Goal: Task Accomplishment & Management: Complete application form

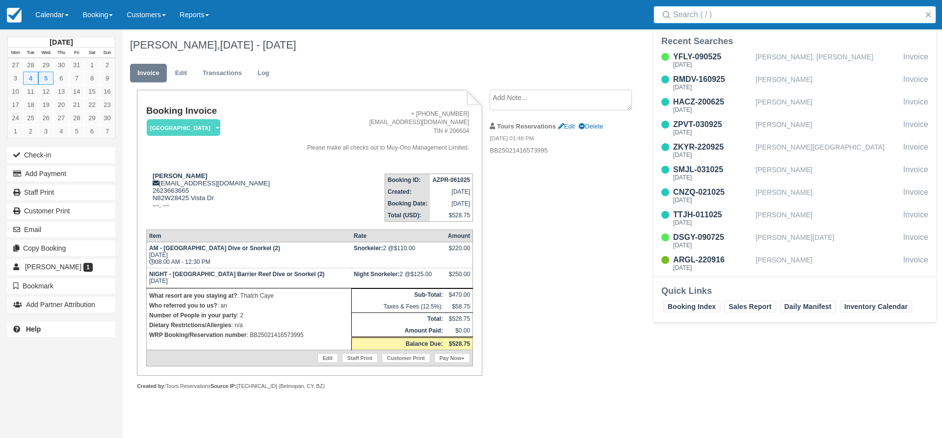
click at [707, 17] on input "Search" at bounding box center [796, 15] width 247 height 18
type input "mark meyer"
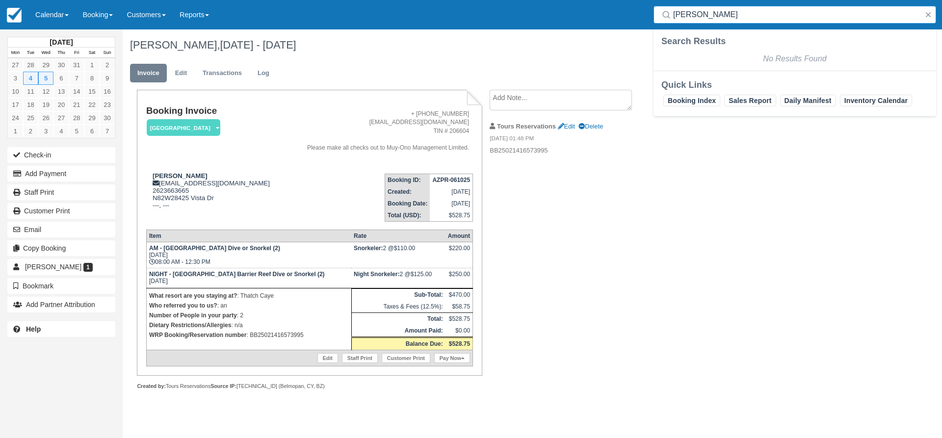
click at [715, 22] on input "mark meyer" at bounding box center [796, 15] width 247 height 18
click at [927, 12] on button "button" at bounding box center [929, 15] width 12 height 12
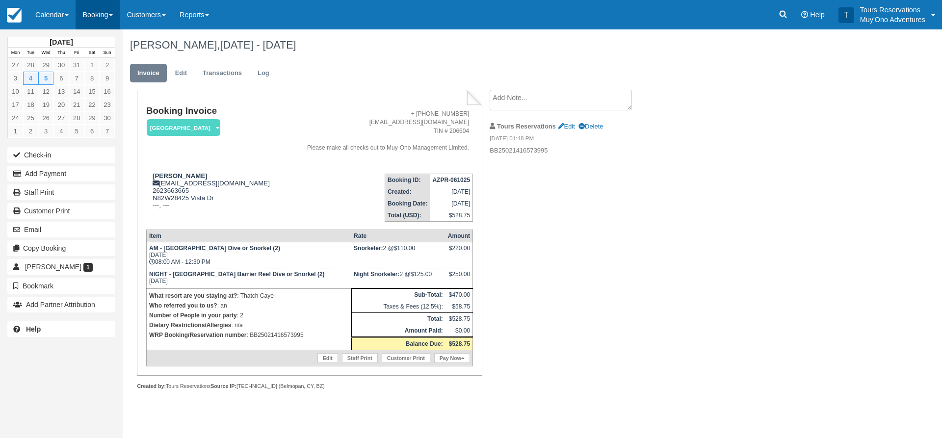
click at [93, 15] on link "Booking" at bounding box center [98, 14] width 44 height 29
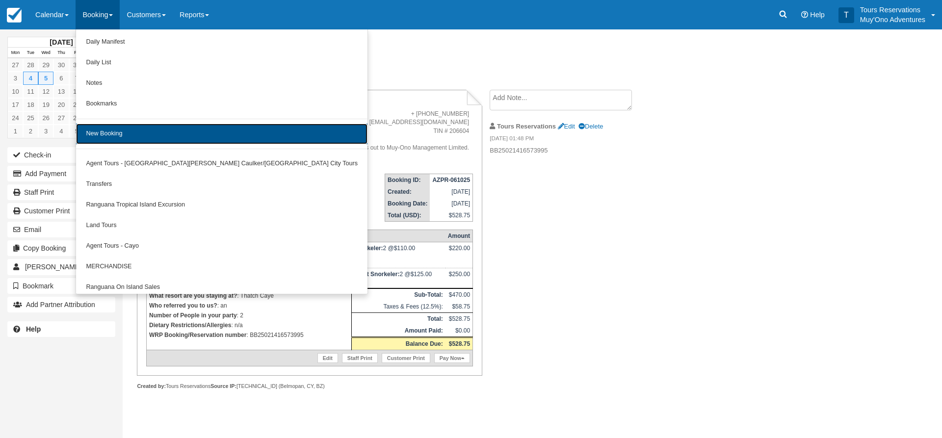
click at [107, 128] on link "New Booking" at bounding box center [221, 134] width 291 height 21
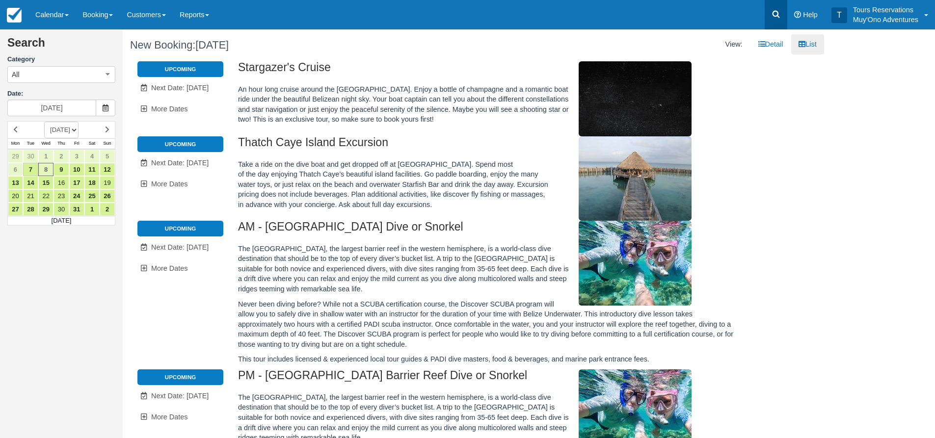
click at [784, 18] on link at bounding box center [776, 14] width 23 height 29
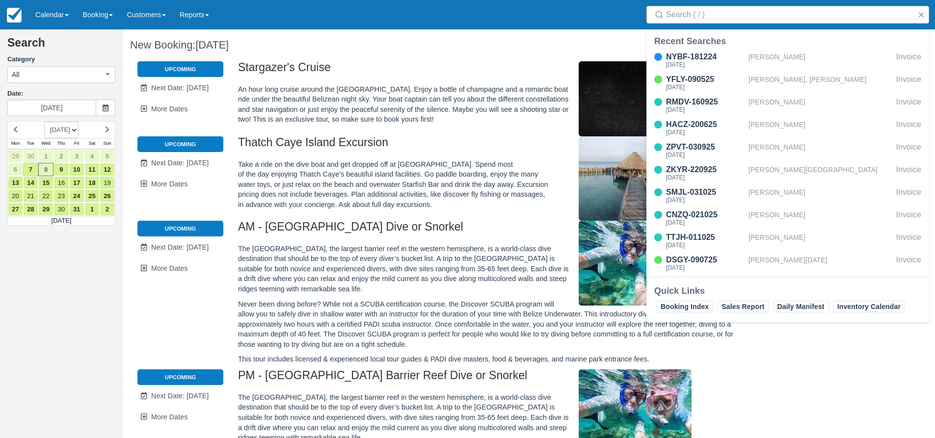
click at [724, 24] on div "Search" at bounding box center [787, 14] width 294 height 29
click at [729, 18] on input "Search" at bounding box center [789, 15] width 247 height 18
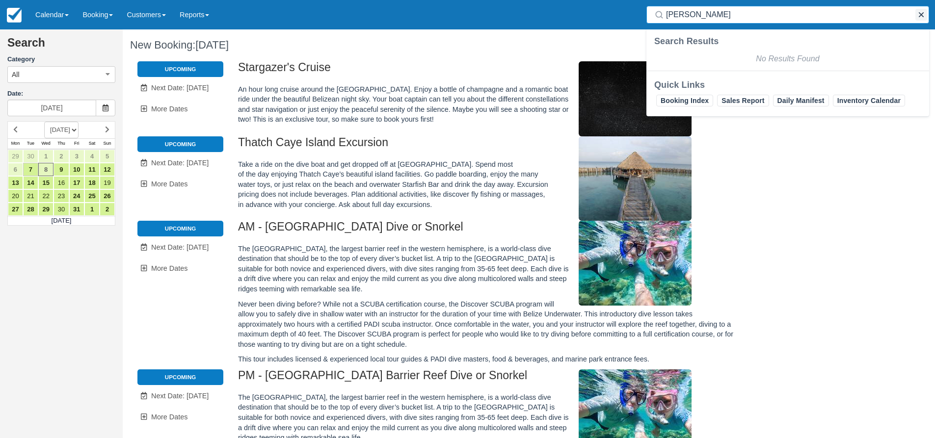
type input "putman"
click at [922, 12] on button "button" at bounding box center [921, 15] width 12 height 12
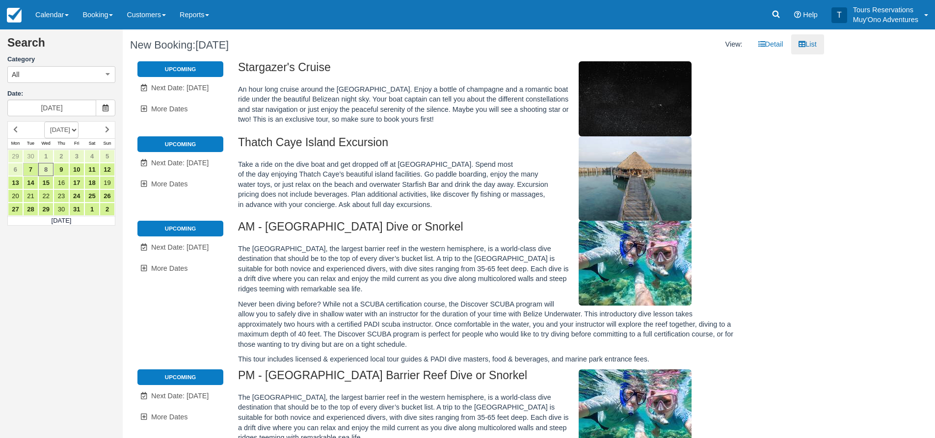
click at [481, 11] on div "Menu Calendar Booking Customer Inventory Booking Daily Manifest Daily List Note…" at bounding box center [467, 14] width 935 height 29
click at [768, 24] on link at bounding box center [776, 14] width 23 height 29
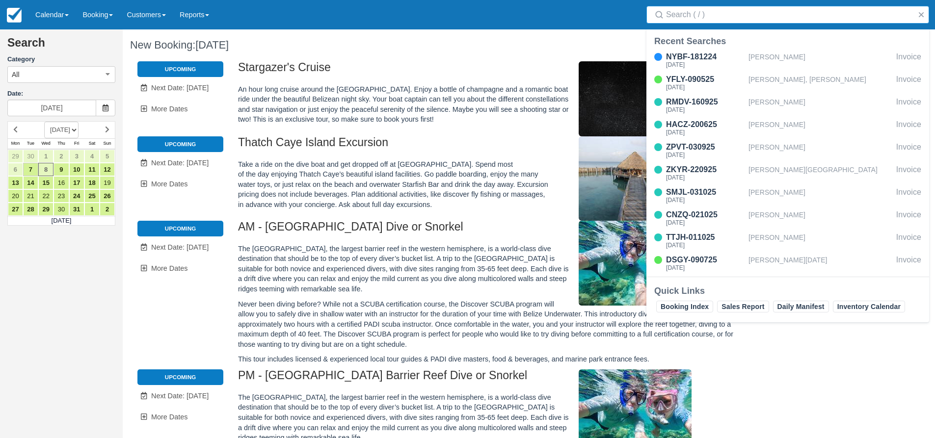
click at [750, 20] on input "Search" at bounding box center [789, 15] width 247 height 18
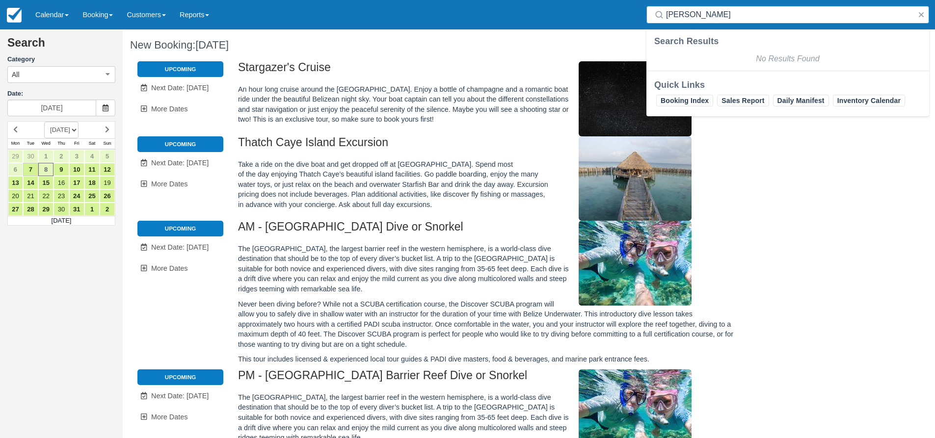
drag, startPoint x: 716, startPoint y: 17, endPoint x: 566, endPoint y: 14, distance: 150.2
click at [566, 14] on div "Menu Calendar Booking Customer Inventory Booking Daily Manifest Daily List Note…" at bounding box center [467, 14] width 935 height 29
type input "\"
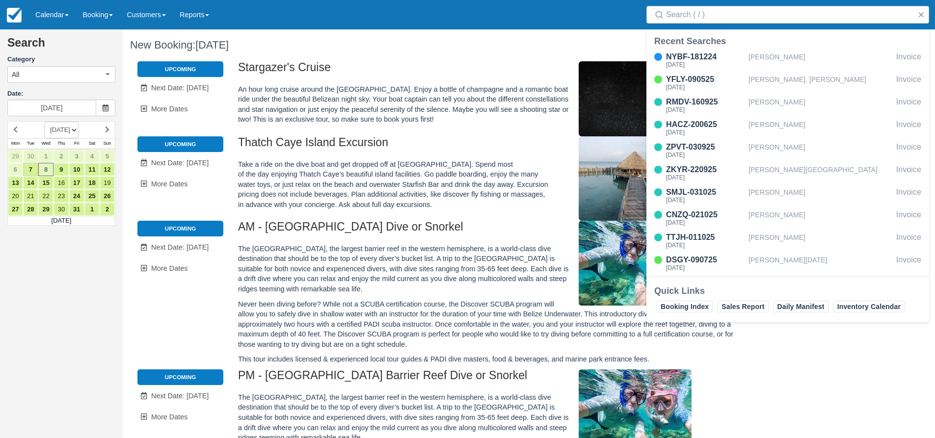
click at [572, 16] on div "Menu Calendar Booking Customer Inventory Booking Daily Manifest Daily List Note…" at bounding box center [467, 14] width 935 height 29
click at [918, 19] on button "button" at bounding box center [921, 15] width 12 height 12
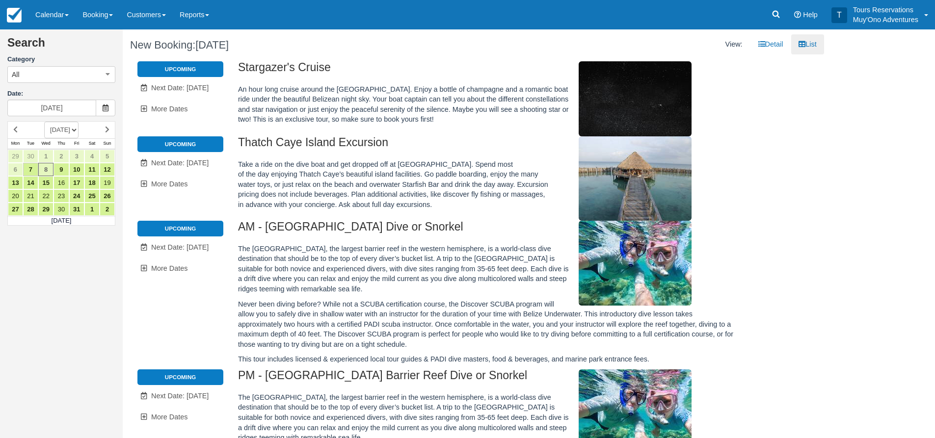
click at [468, 27] on div "Menu Calendar Booking Customer Inventory Booking Daily Manifest Daily List Note…" at bounding box center [467, 14] width 935 height 29
click at [71, 19] on link "Calendar" at bounding box center [51, 14] width 47 height 29
click at [94, 17] on link "Booking" at bounding box center [98, 14] width 44 height 29
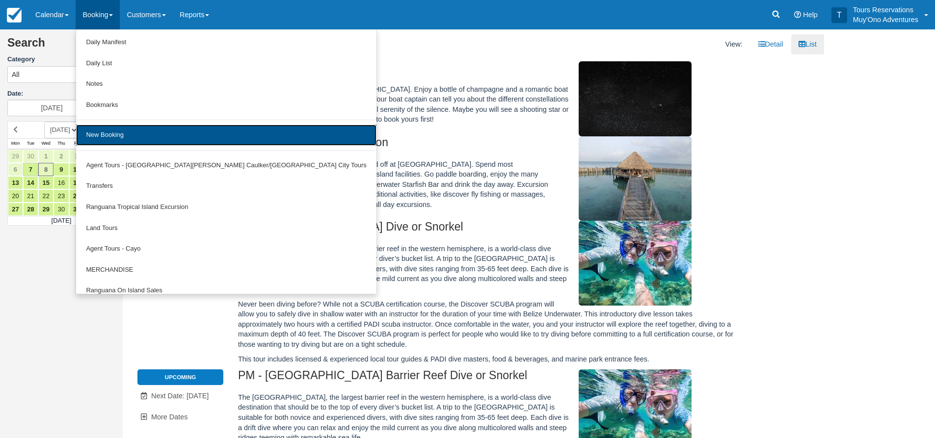
click at [130, 136] on link "New Booking" at bounding box center [226, 135] width 300 height 21
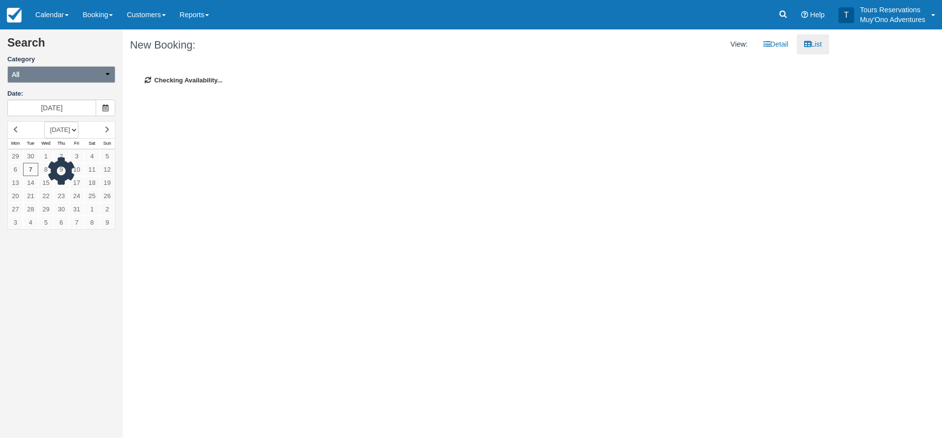
click at [68, 74] on button "All" at bounding box center [61, 74] width 108 height 17
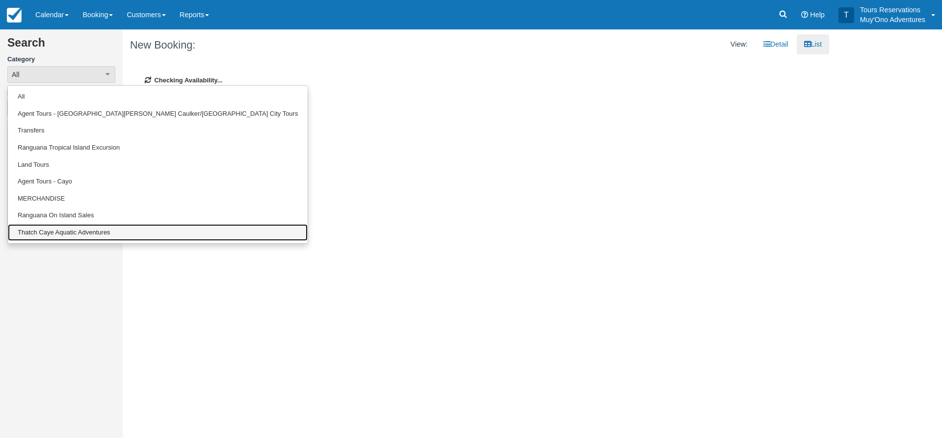
click at [46, 232] on link "Thatch Caye Aquatic Adventures" at bounding box center [158, 232] width 300 height 17
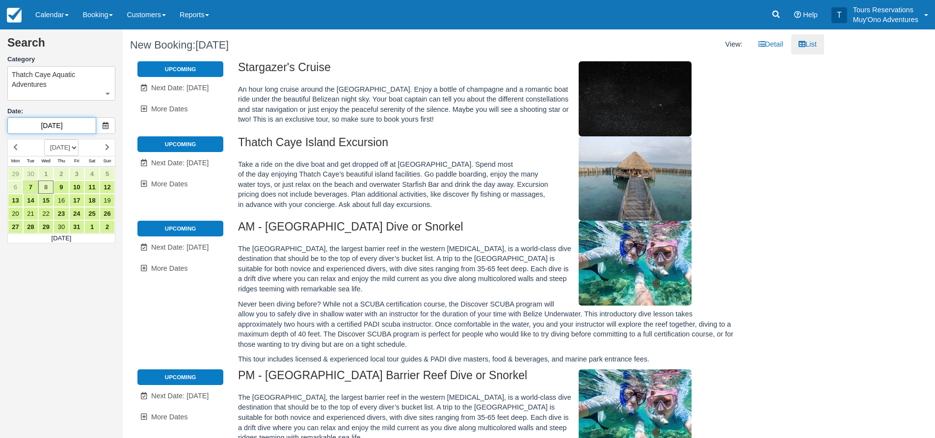
click at [57, 128] on input "10/08/25" at bounding box center [51, 125] width 89 height 17
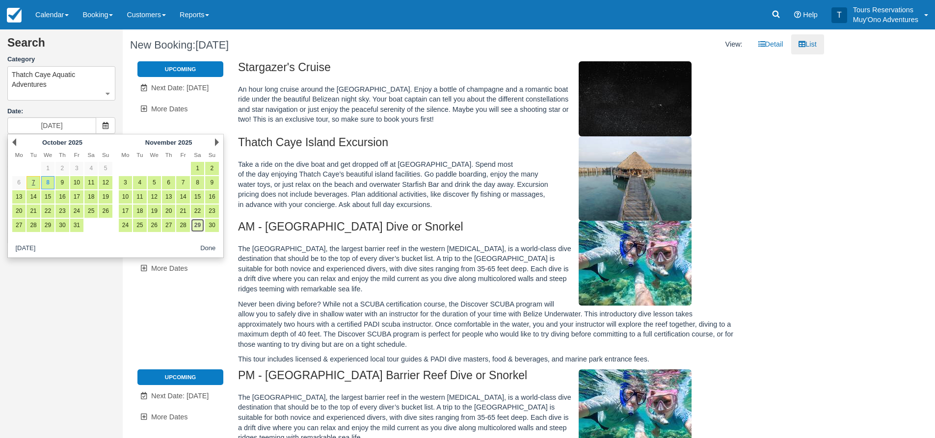
click at [195, 225] on link "29" at bounding box center [197, 225] width 13 height 13
type input "11/29/25"
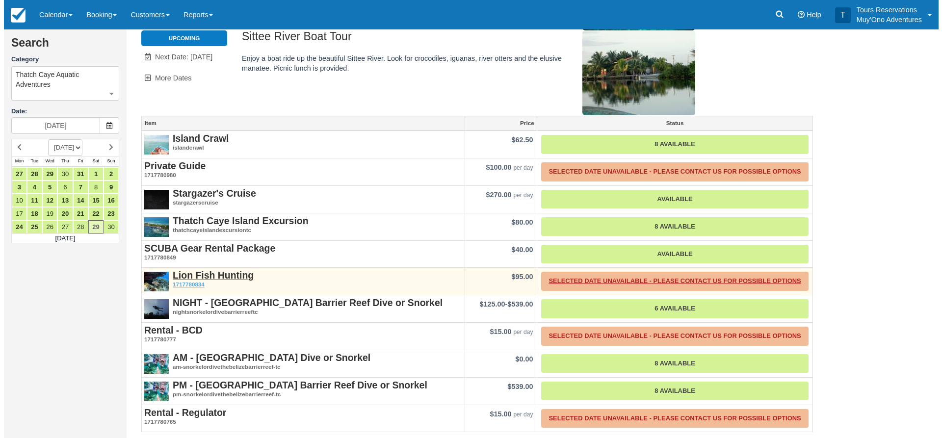
scroll to position [110, 0]
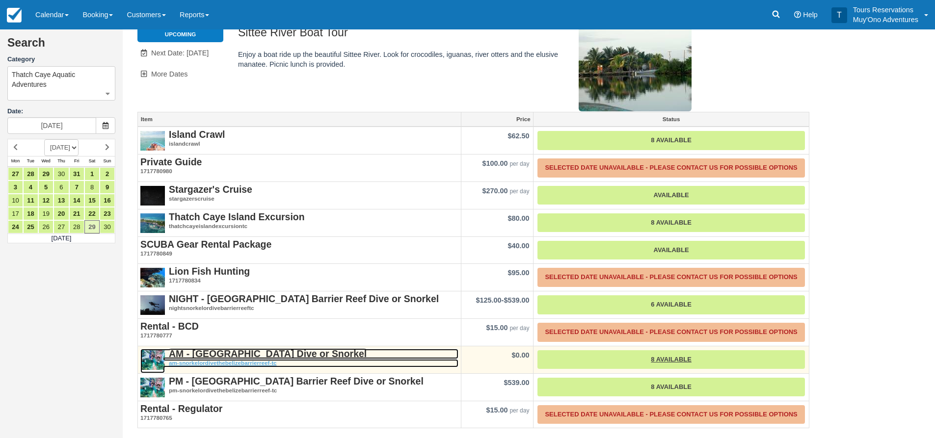
click at [248, 352] on strong "AM - [GEOGRAPHIC_DATA] Dive or Snorkel" at bounding box center [268, 353] width 198 height 11
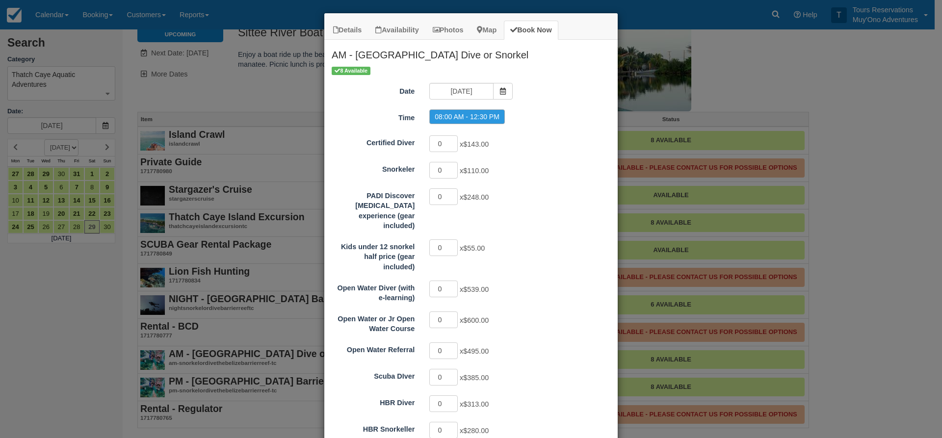
scroll to position [0, 0]
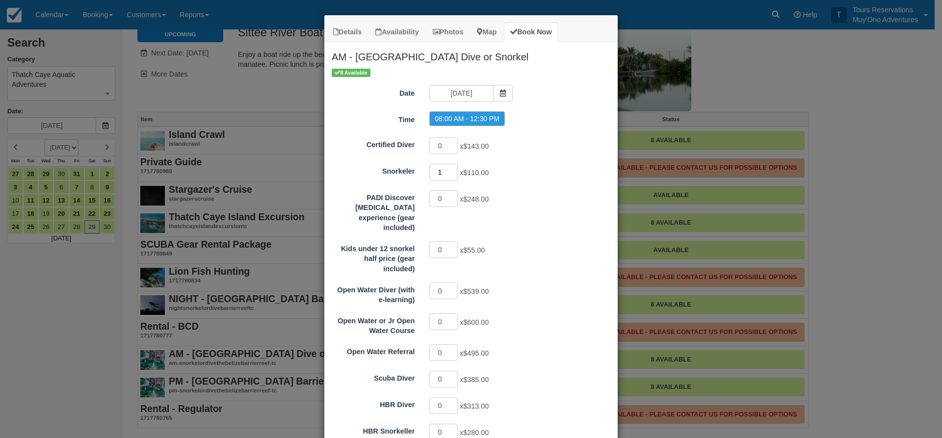
click at [448, 168] on input "1" at bounding box center [443, 172] width 28 height 17
click at [448, 169] on input "2" at bounding box center [443, 172] width 28 height 17
click at [451, 176] on input "1" at bounding box center [443, 172] width 28 height 17
type input "0"
click at [451, 176] on input "0" at bounding box center [443, 172] width 28 height 17
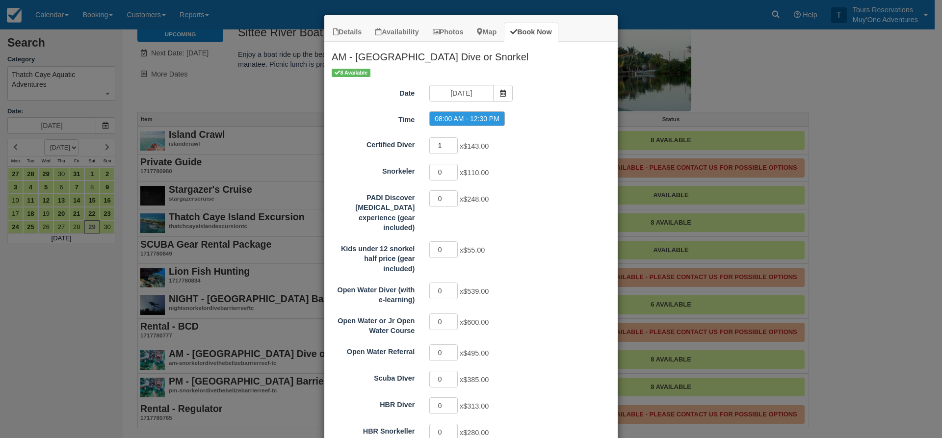
click at [450, 143] on input "1" at bounding box center [443, 145] width 28 height 17
type input "2"
click at [450, 143] on input "2" at bounding box center [443, 145] width 28 height 17
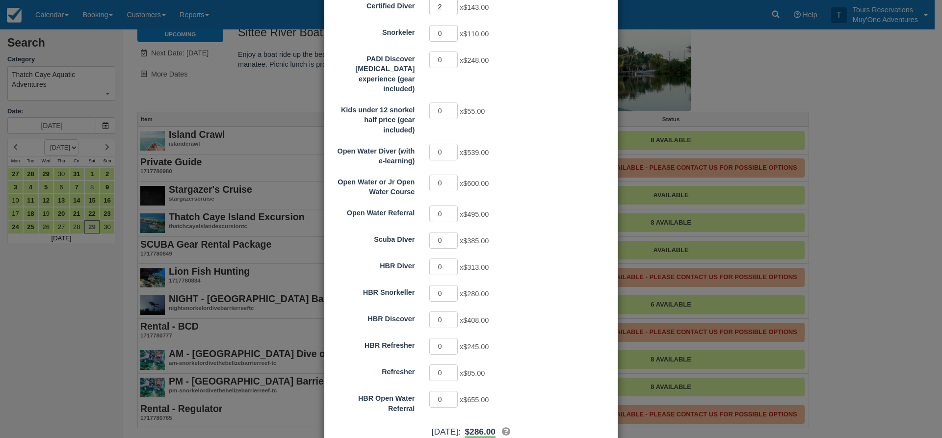
scroll to position [181, 0]
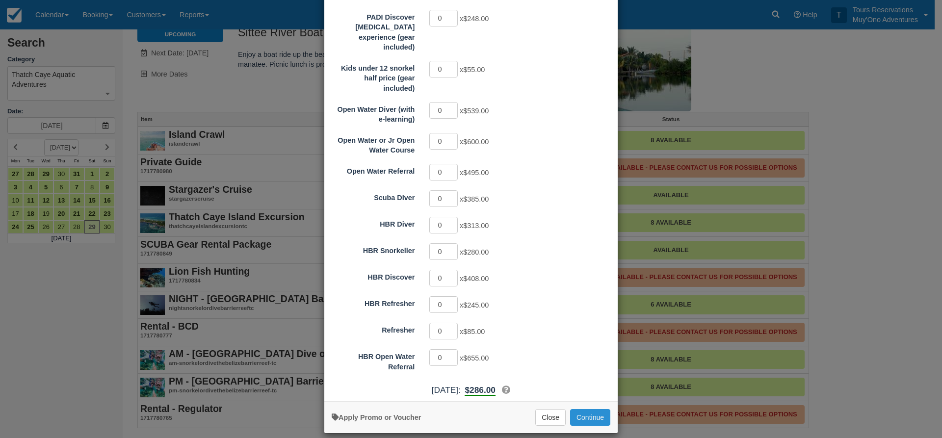
click at [581, 410] on button "Continue" at bounding box center [590, 417] width 40 height 17
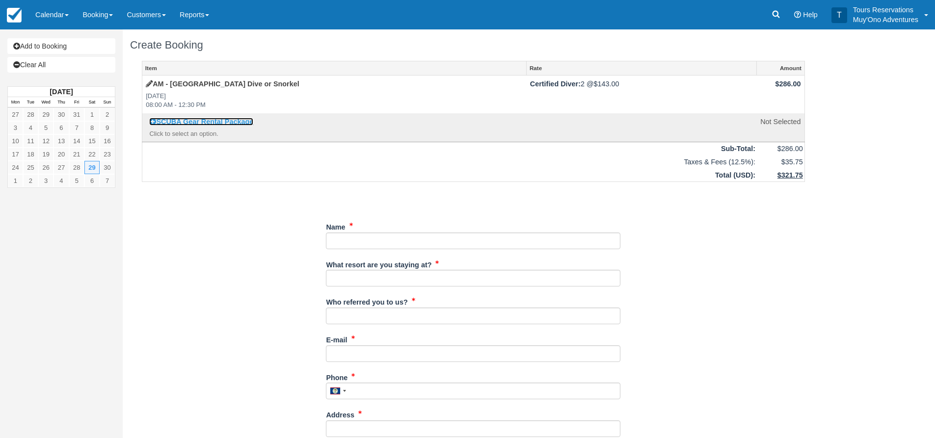
click at [229, 125] on link "SCUBA Gear Rental Package" at bounding box center [201, 122] width 104 height 8
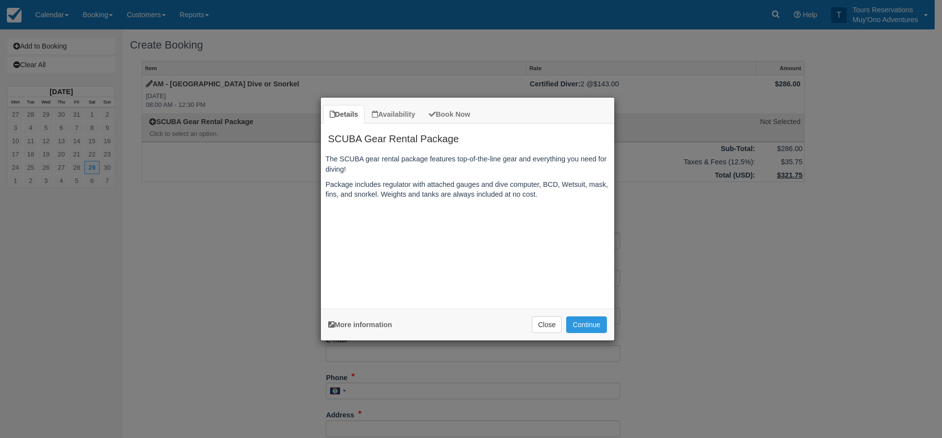
click at [603, 315] on div "More information Apply Promo or Voucher Close Continue Searching..." at bounding box center [467, 325] width 293 height 32
click at [603, 325] on button "Continue" at bounding box center [586, 324] width 40 height 17
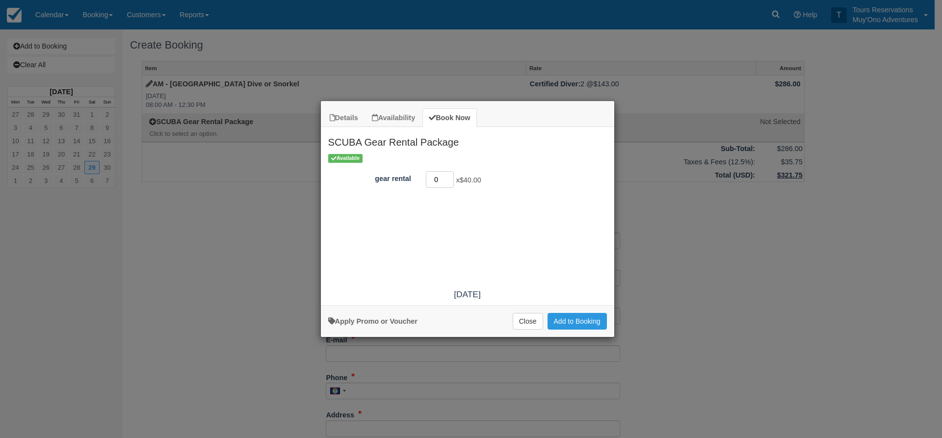
click at [453, 175] on input "0" at bounding box center [440, 179] width 28 height 17
click at [449, 176] on input "1" at bounding box center [440, 179] width 28 height 17
type input "2"
click at [449, 176] on input "2" at bounding box center [440, 179] width 28 height 17
click at [570, 317] on button "Add to Booking" at bounding box center [577, 321] width 59 height 17
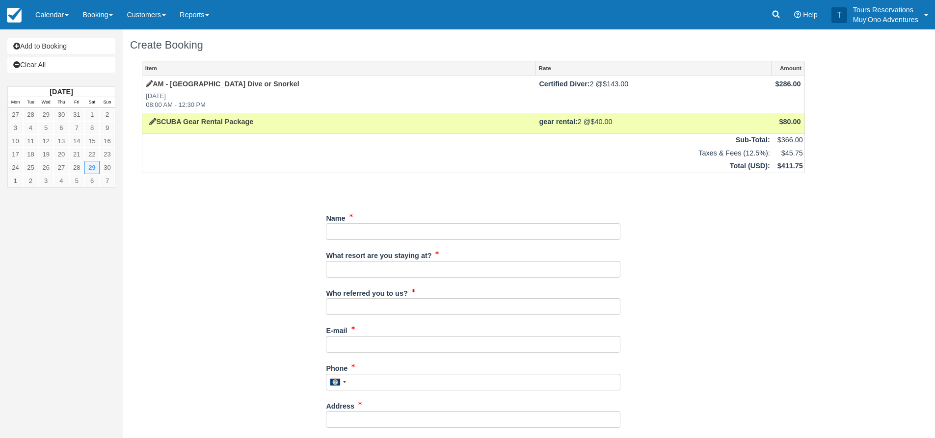
click at [415, 193] on div "Unsaved Changes" at bounding box center [473, 189] width 663 height 24
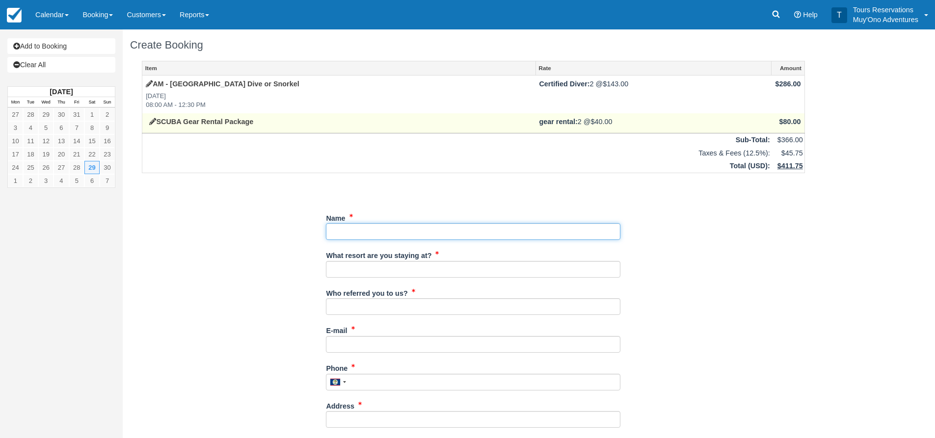
click at [393, 235] on input "Name" at bounding box center [473, 231] width 294 height 17
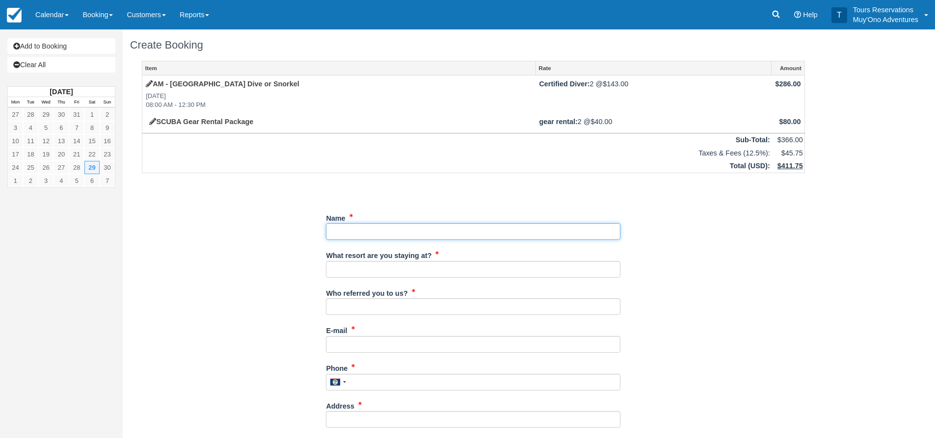
click at [343, 226] on input "Name" at bounding box center [473, 231] width 294 height 17
type input "Chelsea Putman"
click at [213, 246] on div "Item Rate Amount AM - Belize Barrier Reef Dive or Snorkel Sat Nov 29, 2025 08:0…" at bounding box center [473, 426] width 686 height 730
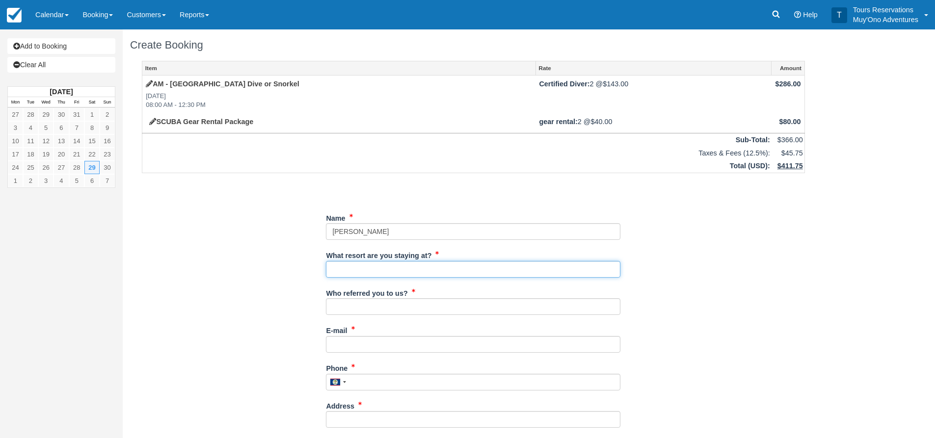
click at [340, 274] on input "What resort are you staying at?" at bounding box center [473, 269] width 294 height 17
type input "Thatch Caye"
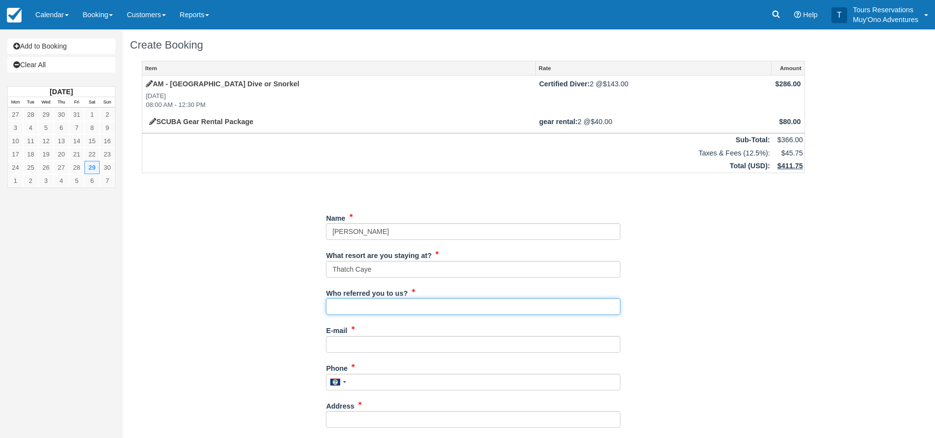
click at [362, 306] on input "Who referred you to us?" at bounding box center [473, 306] width 294 height 17
type input "an"
click at [362, 356] on div "E-mail Did you mean ?" at bounding box center [473, 341] width 294 height 38
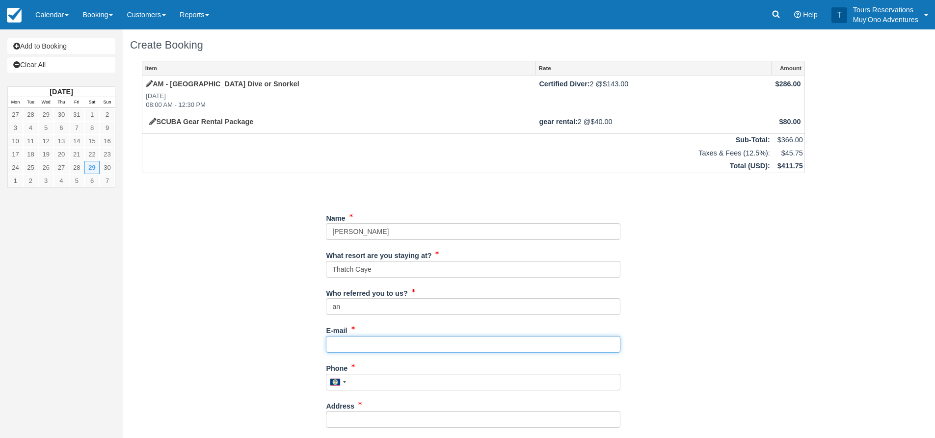
click at [352, 346] on input "E-mail" at bounding box center [473, 344] width 294 height 17
click at [364, 348] on input "E-mail" at bounding box center [473, 344] width 294 height 17
paste input "Chelsea.putman14@gmail.com"
type input "Chelsea.putman14@gmail.com"
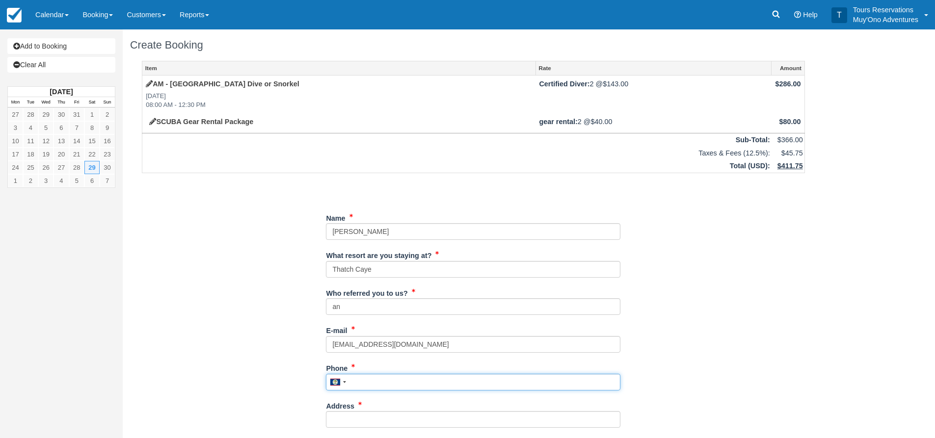
click at [369, 380] on input "Phone" at bounding box center [473, 382] width 294 height 17
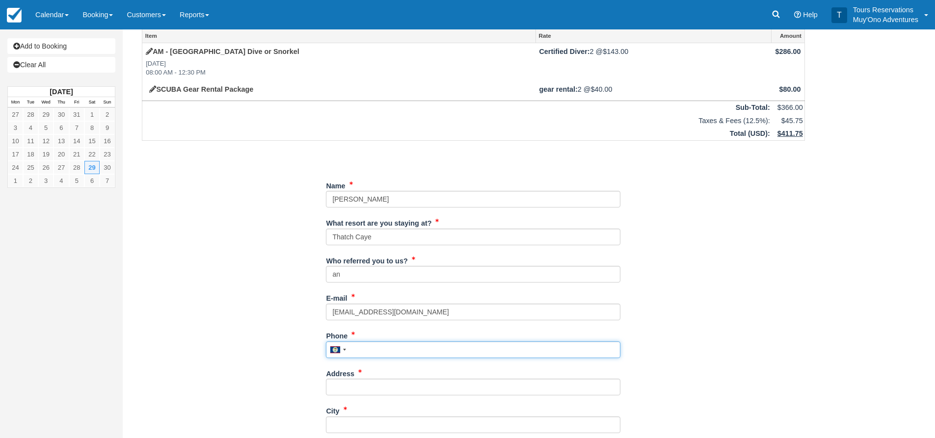
scroll to position [49, 0]
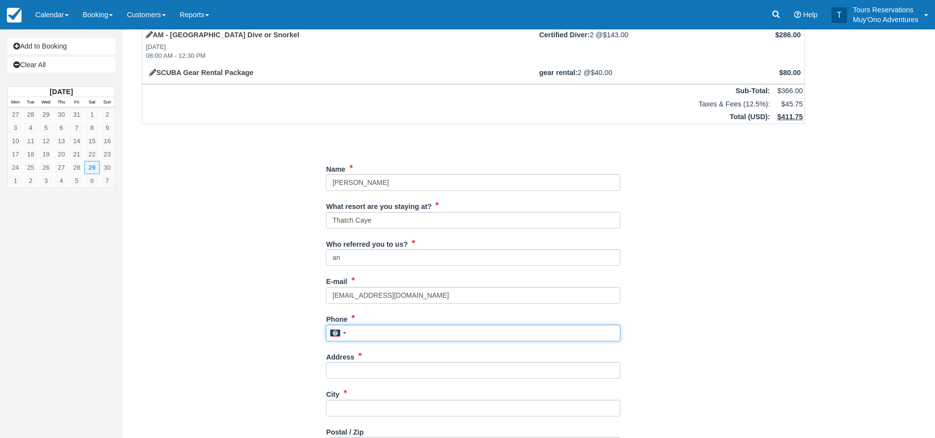
click at [386, 338] on input "Phone" at bounding box center [473, 333] width 294 height 17
paste input "9167591600"
type input "9167591600"
click at [360, 371] on input "Address" at bounding box center [473, 370] width 294 height 17
click at [378, 368] on input "Address" at bounding box center [473, 370] width 294 height 17
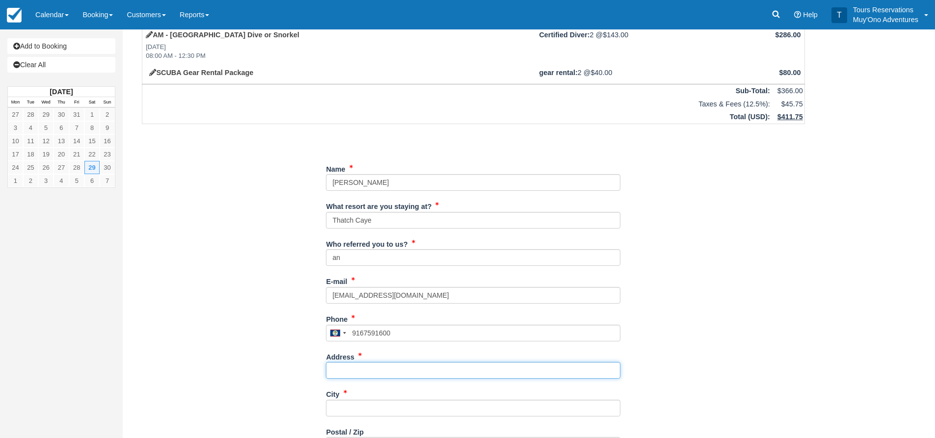
paste input "248 Avenida Cabrillo"
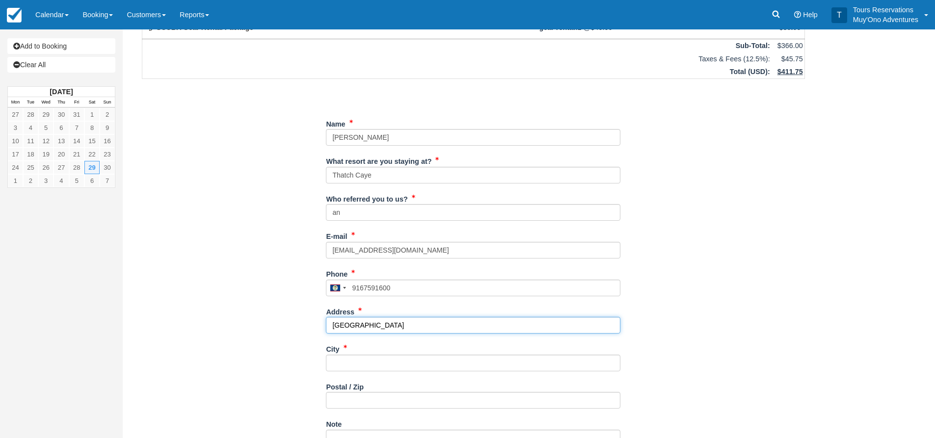
scroll to position [147, 0]
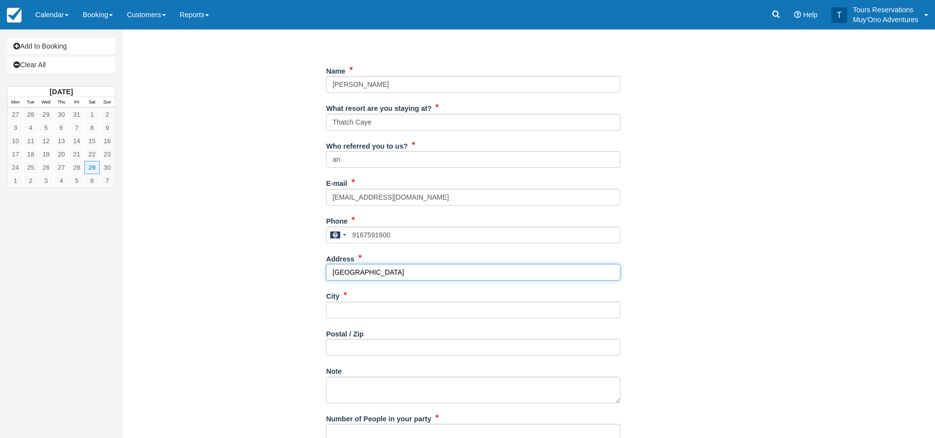
type input "248 Avenida Cabrillo"
click at [338, 314] on input "City" at bounding box center [473, 310] width 294 height 17
type input "---"
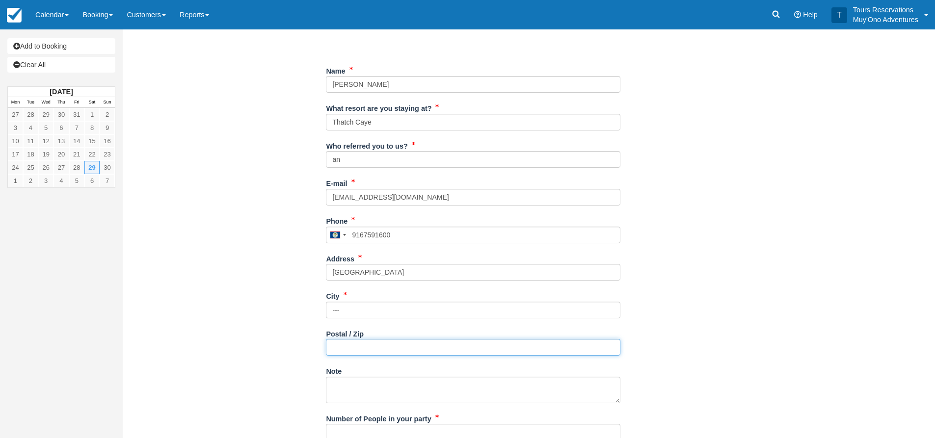
drag, startPoint x: 341, startPoint y: 345, endPoint x: 343, endPoint y: 361, distance: 15.9
click at [341, 345] on input "Postal / Zip" at bounding box center [473, 347] width 294 height 17
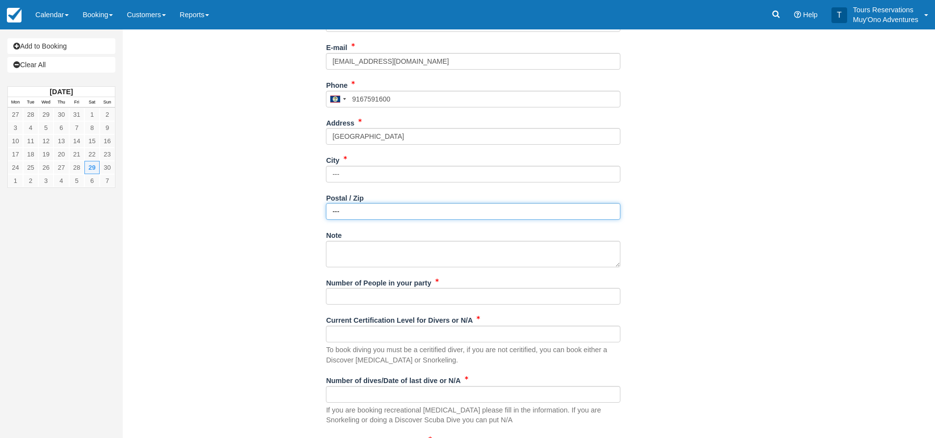
scroll to position [294, 0]
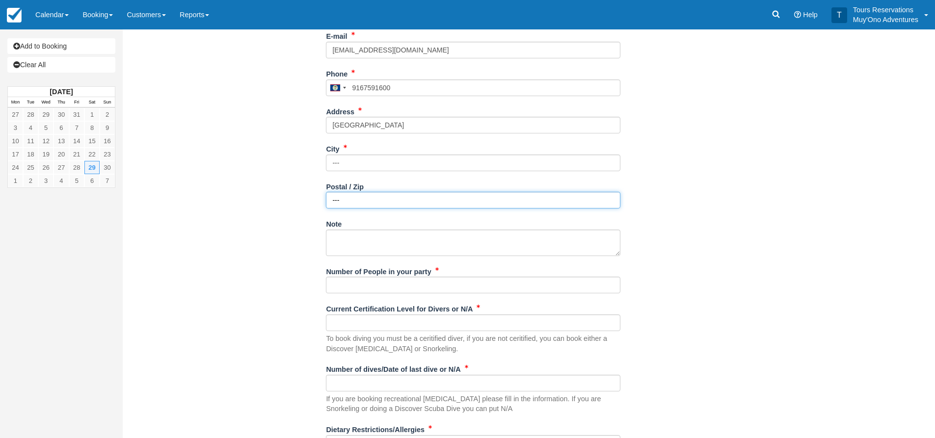
type input "---"
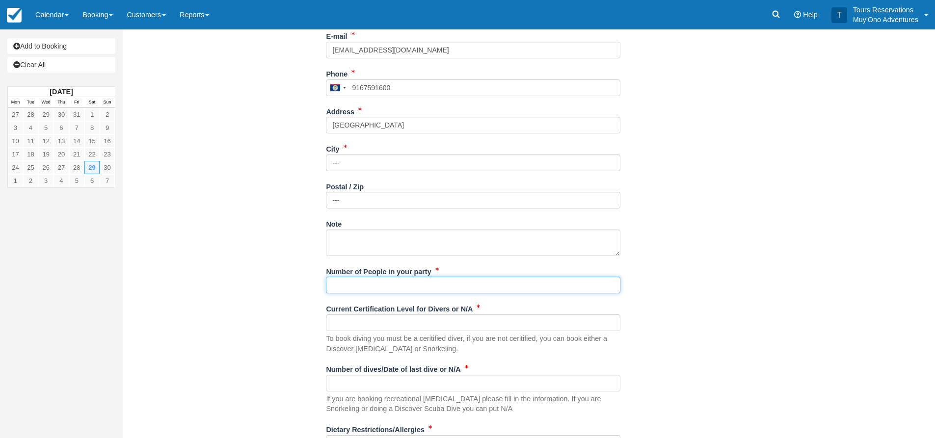
drag, startPoint x: 372, startPoint y: 289, endPoint x: 397, endPoint y: 293, distance: 25.0
click at [372, 289] on input "Number of People in your party" at bounding box center [473, 285] width 294 height 17
type input "2"
click at [262, 282] on div "Item Rate Amount AM - Belize Barrier Reef Dive or Snorkel Sat Nov 29, 2025 08:0…" at bounding box center [473, 131] width 686 height 730
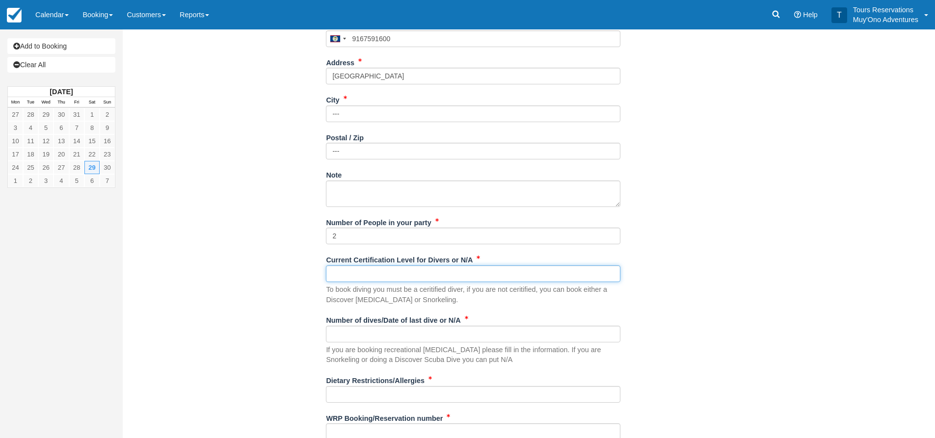
click at [356, 274] on input "Current Certification Level for Divers or N/A" at bounding box center [473, 273] width 294 height 17
type input "Certified"
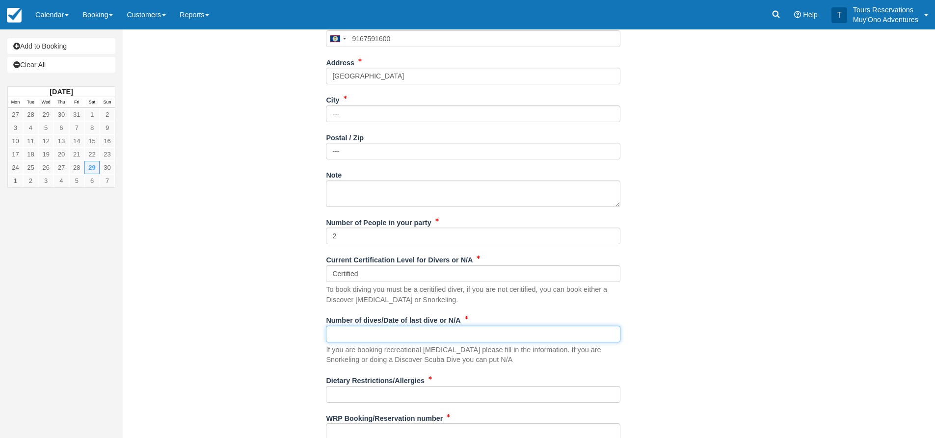
click at [364, 334] on input "Number of dives/Date of last dive or N/A" at bounding box center [473, 334] width 294 height 17
type input "tbd"
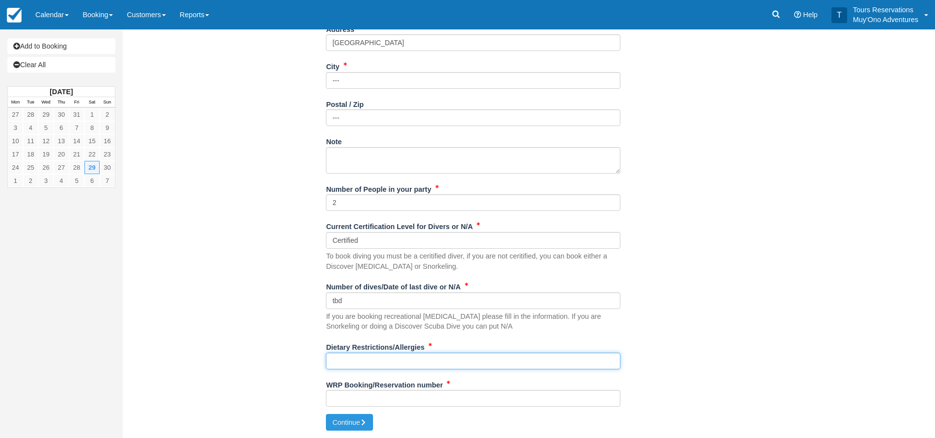
click at [367, 362] on input "Dietary Restrictions/Allergies" at bounding box center [473, 361] width 294 height 17
type input "n/a"
drag, startPoint x: 371, startPoint y: 395, endPoint x: 554, endPoint y: 340, distance: 191.6
click at [371, 395] on input "WRP Booking/Reservation number" at bounding box center [473, 398] width 294 height 17
click at [353, 406] on input "WRP Booking/Reservation number" at bounding box center [473, 398] width 294 height 17
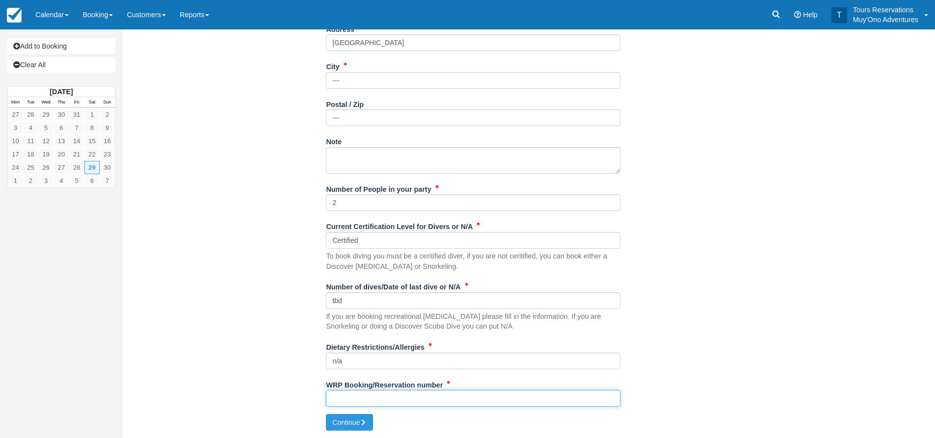
paste input "46152806"
type input "46152806"
click at [355, 423] on button "Continue" at bounding box center [349, 422] width 47 height 17
type input "+5019167591600"
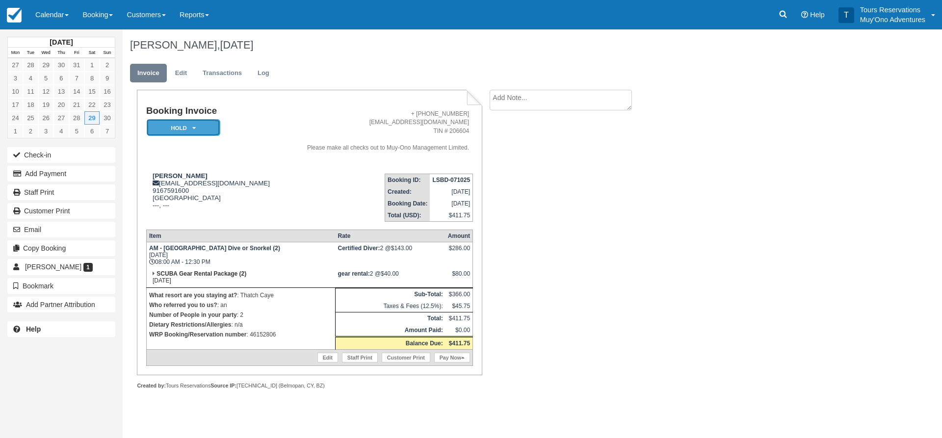
click at [190, 123] on em "HOLD" at bounding box center [184, 127] width 74 height 17
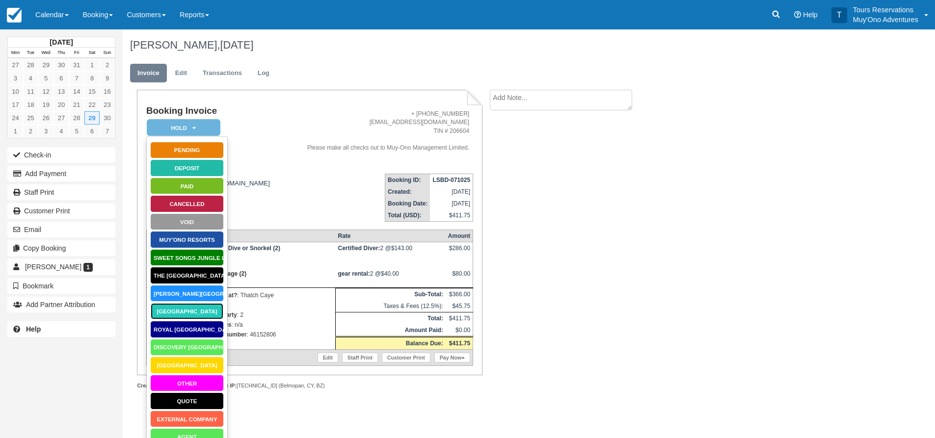
drag, startPoint x: 197, startPoint y: 315, endPoint x: 264, endPoint y: 307, distance: 68.2
click at [197, 315] on link "[GEOGRAPHIC_DATA]" at bounding box center [187, 311] width 74 height 17
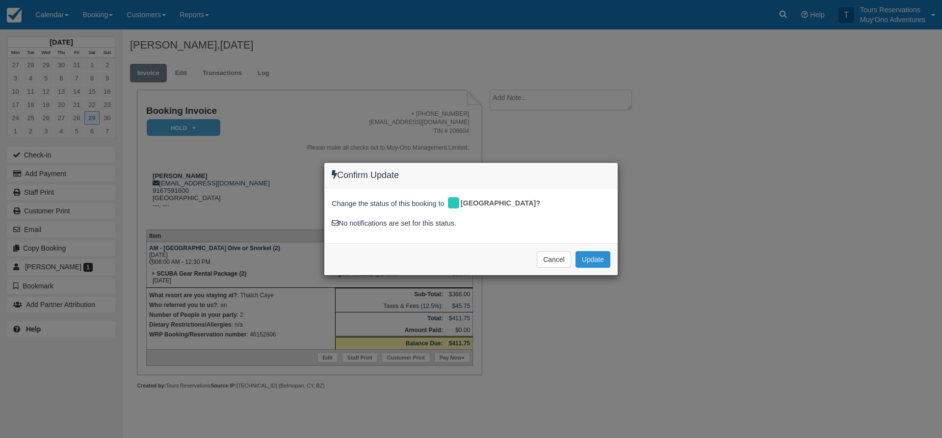
click at [584, 261] on button "Update" at bounding box center [593, 259] width 35 height 17
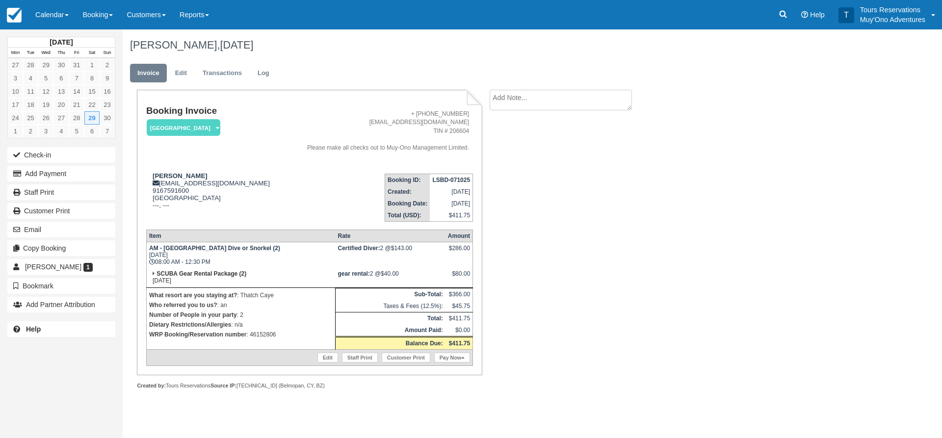
click at [502, 106] on textarea at bounding box center [561, 100] width 142 height 21
paste textarea "46152806"
type textarea "46152806"
click at [511, 169] on div "Booking Invoice Thatch Caye Resort   Pending HOLD Deposit Paid Cancelled Void M…" at bounding box center [393, 250] width 540 height 321
click at [501, 161] on button "Create" at bounding box center [512, 156] width 44 height 17
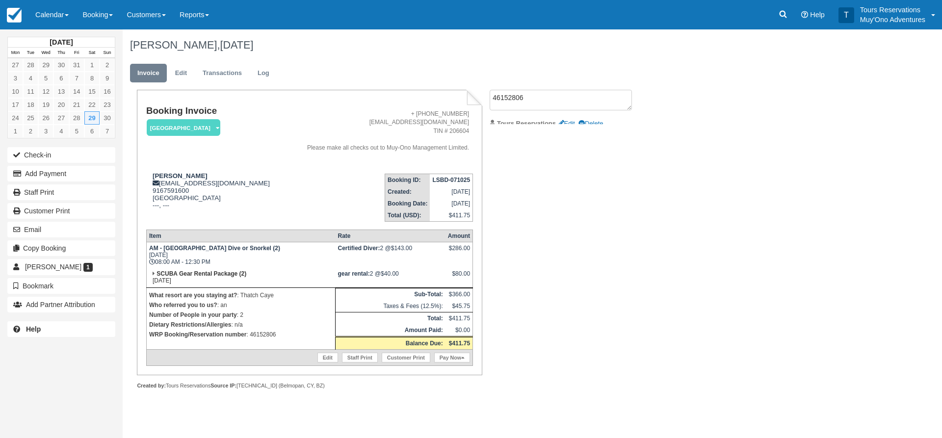
click at [445, 179] on strong "LSBD-071025" at bounding box center [451, 180] width 38 height 7
copy tbody "LSBD-071025"
click at [538, 211] on div "Booking Invoice Thatch Caye Resort   Pending HOLD Deposit Paid Cancelled Void M…" at bounding box center [393, 250] width 540 height 321
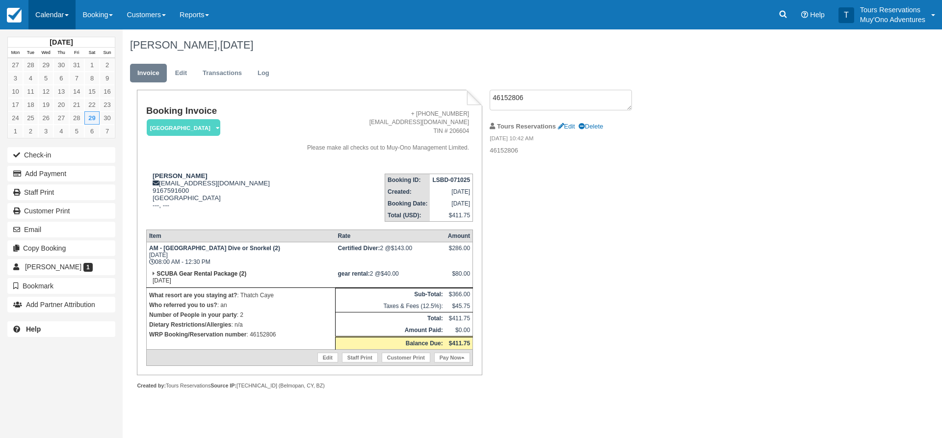
click at [65, 13] on link "Calendar" at bounding box center [51, 14] width 47 height 29
click at [59, 83] on link "Inventory" at bounding box center [68, 83] width 78 height 21
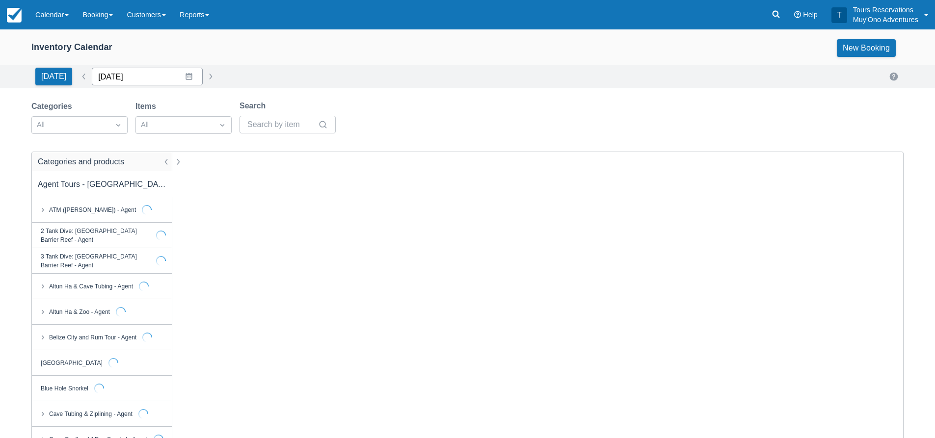
click at [123, 70] on input "[DATE]" at bounding box center [147, 77] width 111 height 18
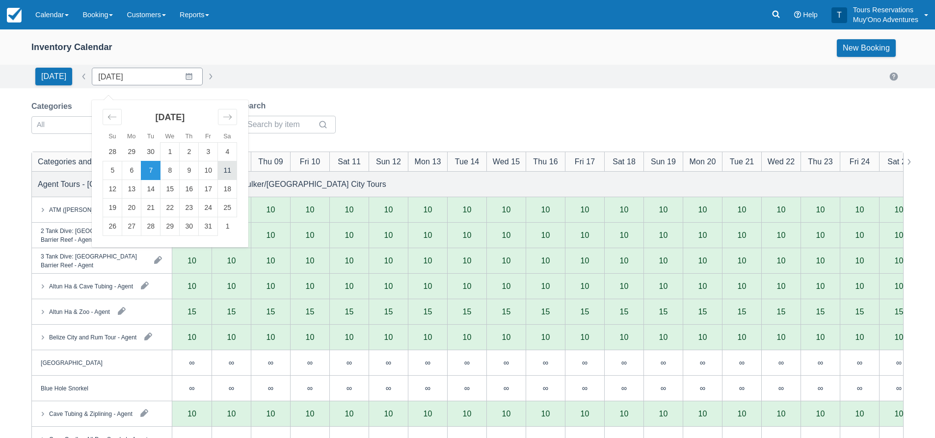
click at [218, 169] on td "11" at bounding box center [227, 170] width 19 height 19
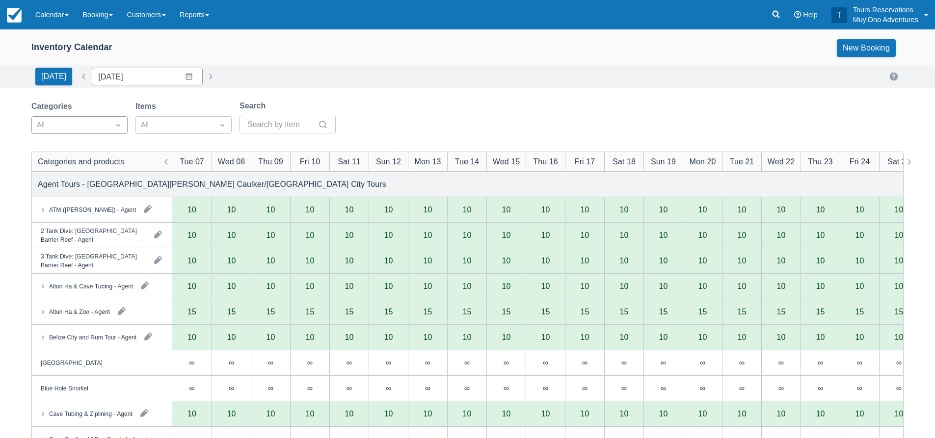
click at [91, 128] on div at bounding box center [71, 125] width 68 height 13
type input "[DATE]"
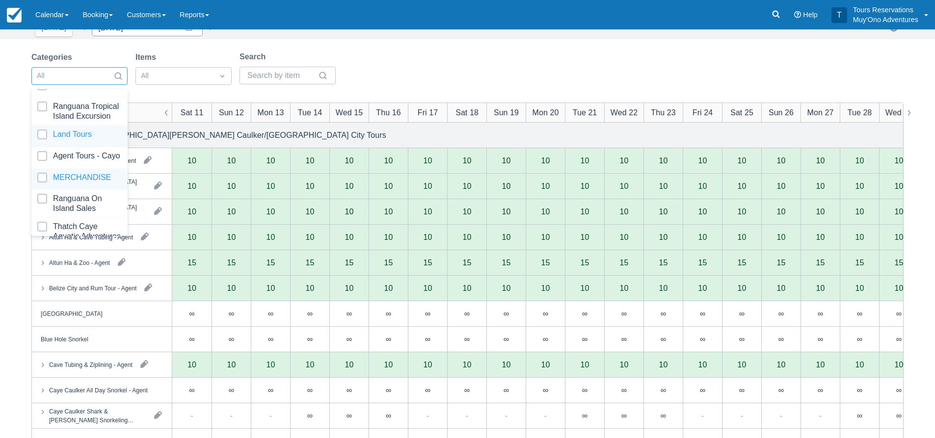
scroll to position [100, 0]
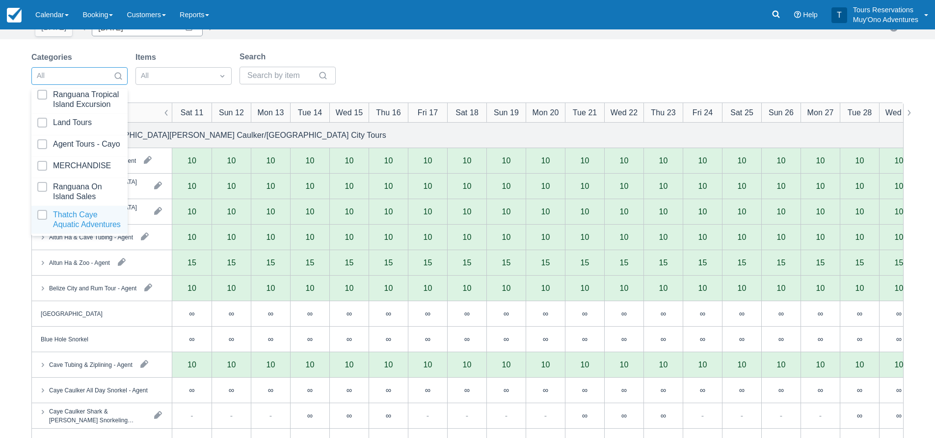
click at [81, 214] on div at bounding box center [79, 220] width 84 height 20
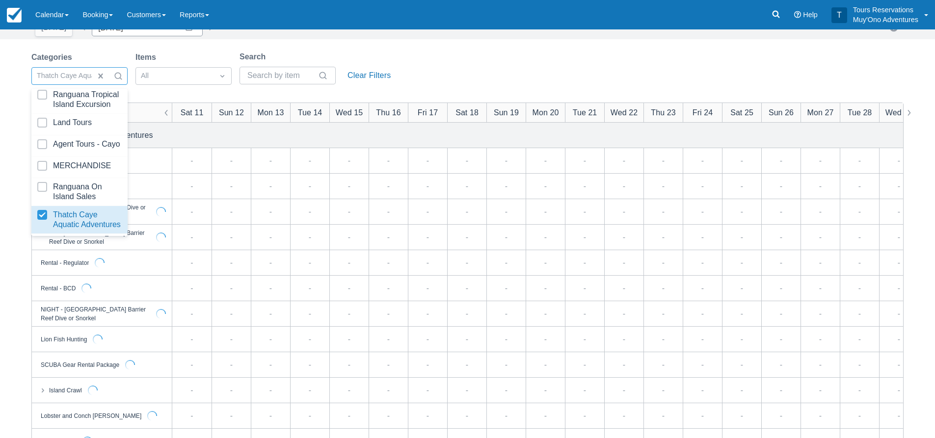
click at [466, 57] on div "Categories option Thatch Caye Aquatic Adventures, selected. option Thatch Caye …" at bounding box center [467, 71] width 872 height 40
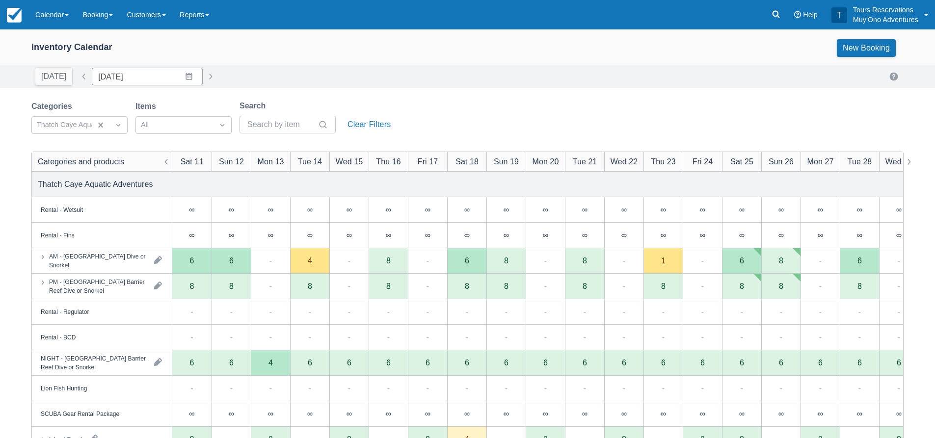
click at [478, 84] on div "[DATE] Date [DATE] Navigate forward to interact with the calendar and select a …" at bounding box center [467, 77] width 872 height 18
click at [458, 104] on div "Categories Thatch Caye Aquatic Adventures Items All Search Clear Filters" at bounding box center [467, 120] width 872 height 40
click at [481, 102] on div "Categories Thatch Caye Aquatic Adventures Items All Search Clear Filters" at bounding box center [467, 120] width 872 height 40
click at [483, 99] on div "Inventory Calendar New Booking [DATE] Date [DATE] Navigate forward to interact …" at bounding box center [467, 314] width 935 height 571
click at [64, 16] on link "Calendar" at bounding box center [51, 14] width 47 height 29
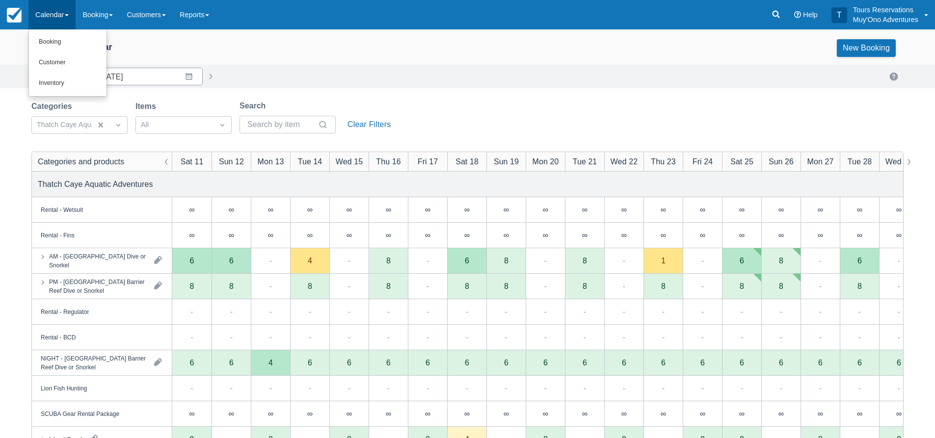
click at [325, 77] on div "Today Date 10/11/25 Navigate forward to interact with the calendar and select a…" at bounding box center [467, 77] width 872 height 18
click at [76, 13] on link "Calendar" at bounding box center [51, 14] width 47 height 29
click at [61, 48] on link "Booking" at bounding box center [68, 42] width 78 height 21
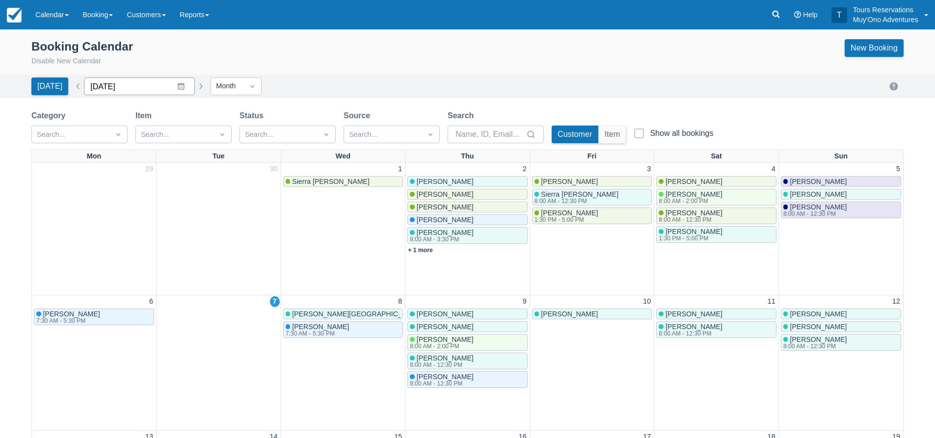
click at [138, 95] on input "[DATE]" at bounding box center [139, 87] width 111 height 18
click at [390, 91] on div "Today Date October 2025 Navigate forward to interact with the calendar and sele…" at bounding box center [467, 87] width 872 height 18
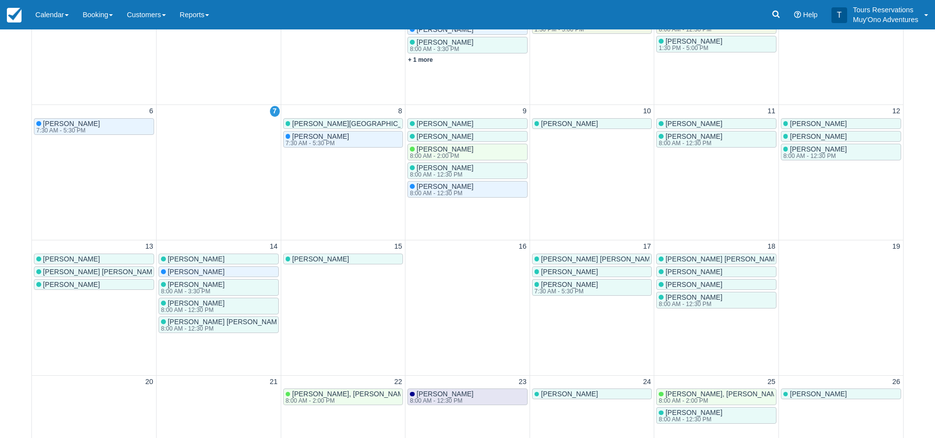
scroll to position [245, 0]
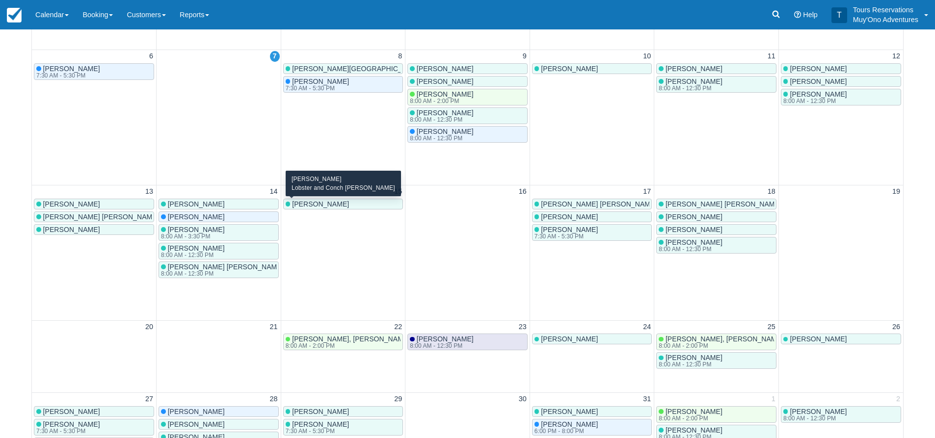
click at [325, 207] on span "Caroline Fraley Reeves" at bounding box center [320, 204] width 57 height 8
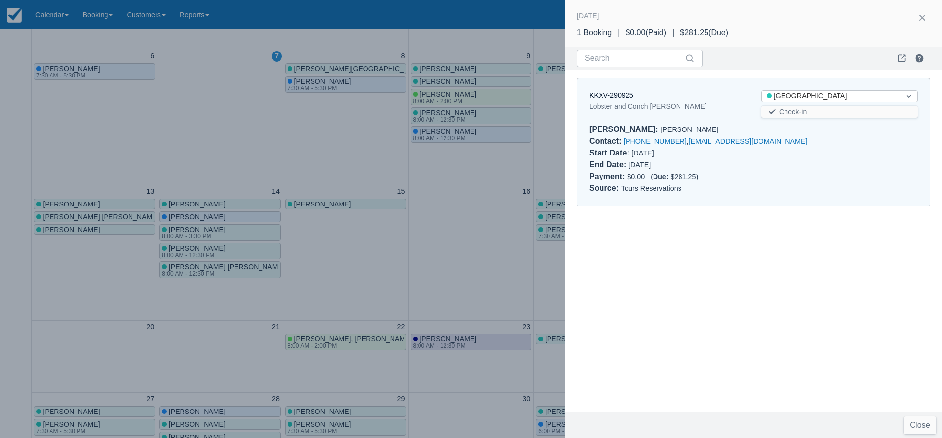
drag, startPoint x: 918, startPoint y: 21, endPoint x: 892, endPoint y: 23, distance: 26.0
click at [918, 21] on button "button" at bounding box center [923, 18] width 16 height 16
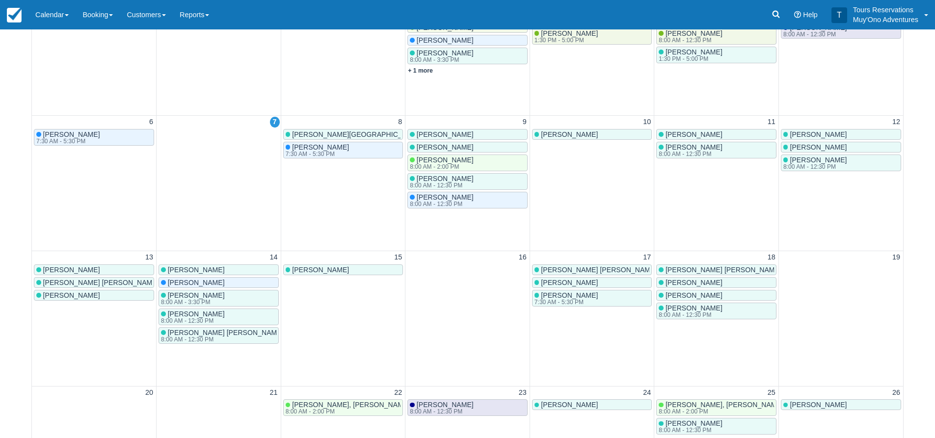
scroll to position [147, 0]
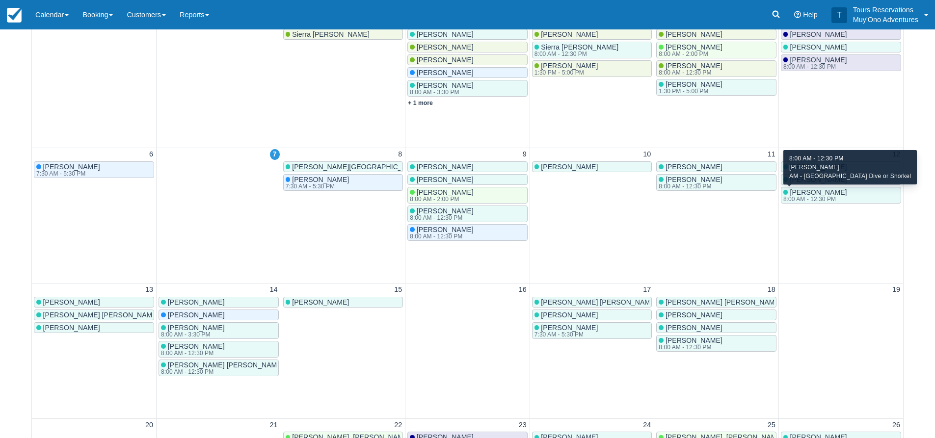
click at [813, 195] on span "Kurt Taylor" at bounding box center [818, 192] width 57 height 8
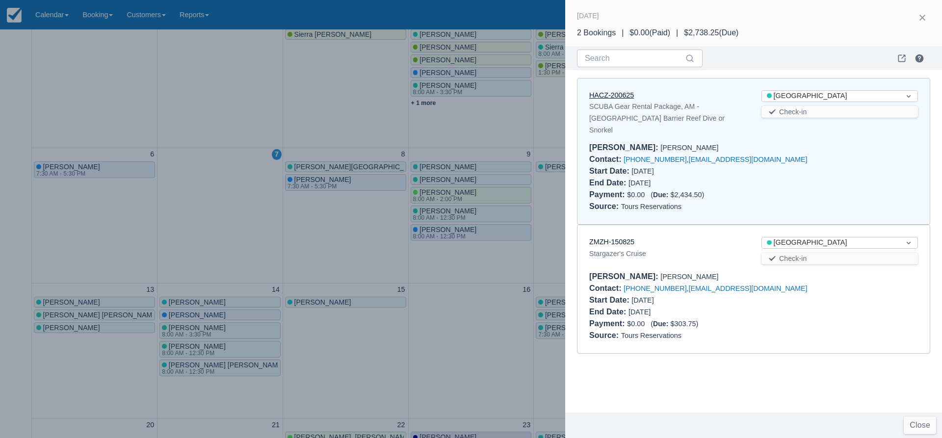
click at [612, 94] on link "HACZ-200625" at bounding box center [611, 95] width 45 height 8
click at [923, 20] on button "button" at bounding box center [923, 18] width 16 height 16
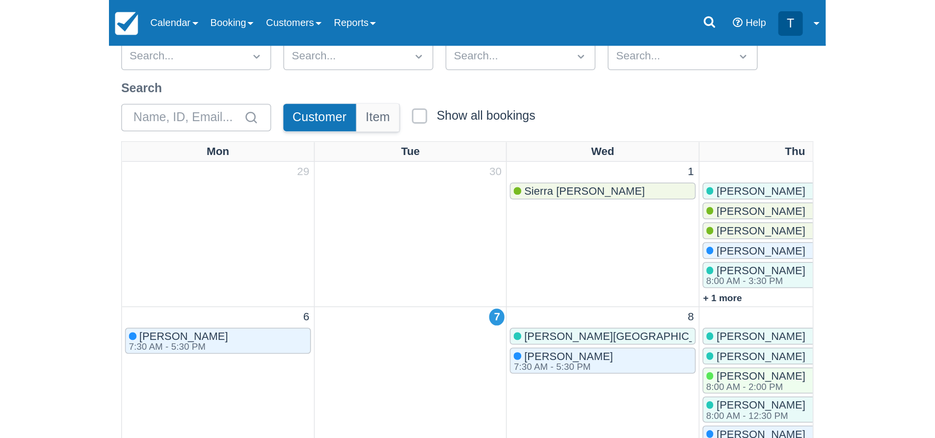
scroll to position [40, 0]
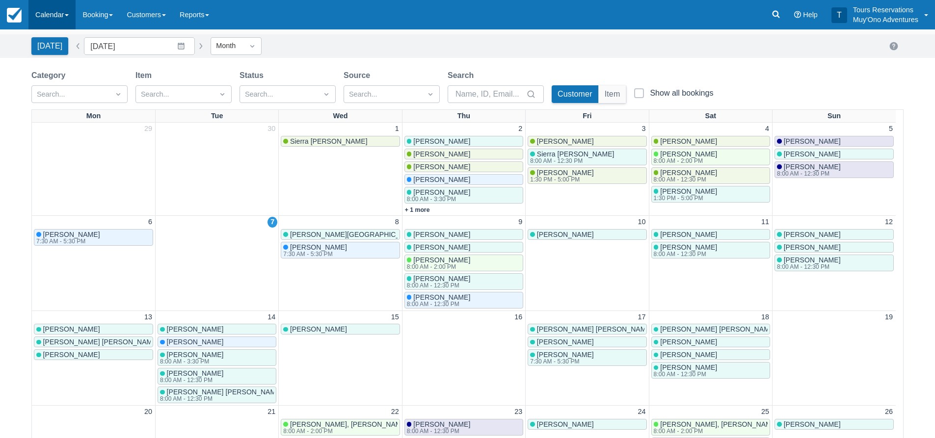
click at [66, 17] on link "Calendar" at bounding box center [51, 14] width 47 height 29
click at [76, 84] on link "Inventory" at bounding box center [68, 83] width 78 height 21
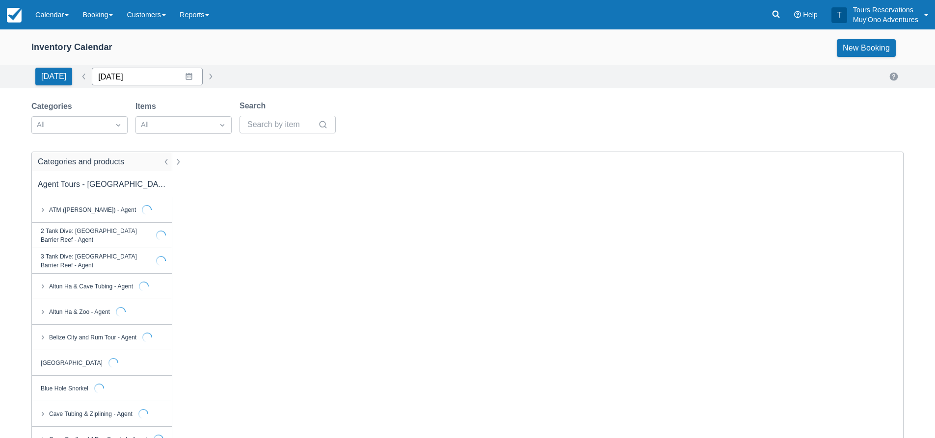
click at [129, 77] on input "[DATE]" at bounding box center [147, 77] width 111 height 18
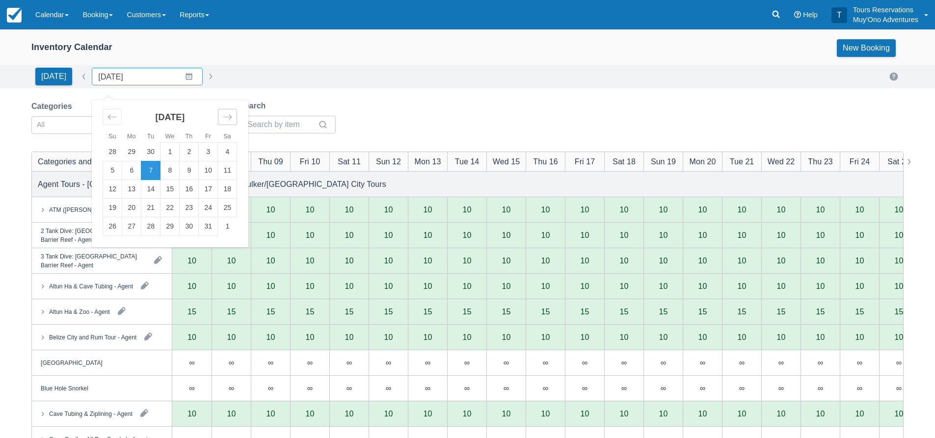
click at [223, 117] on icon "Move forward to switch to the next month." at bounding box center [227, 116] width 9 height 9
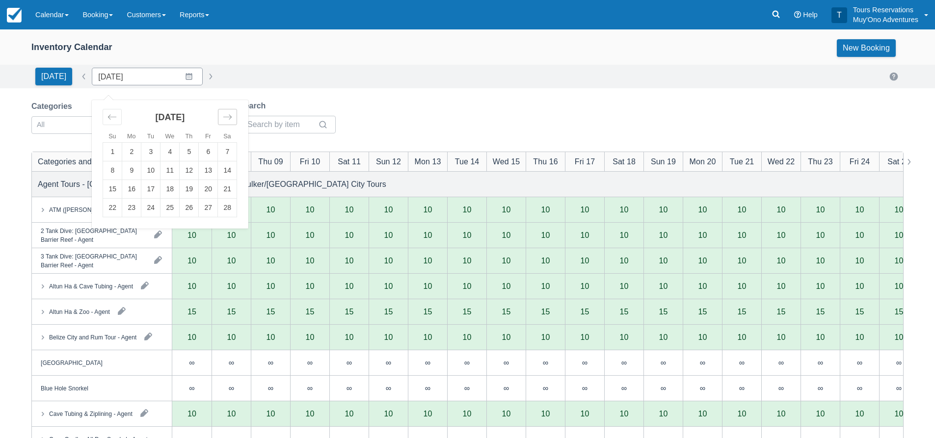
click at [223, 117] on icon "Move forward to switch to the next month." at bounding box center [227, 116] width 9 height 9
click at [145, 212] on td "21" at bounding box center [150, 208] width 19 height 19
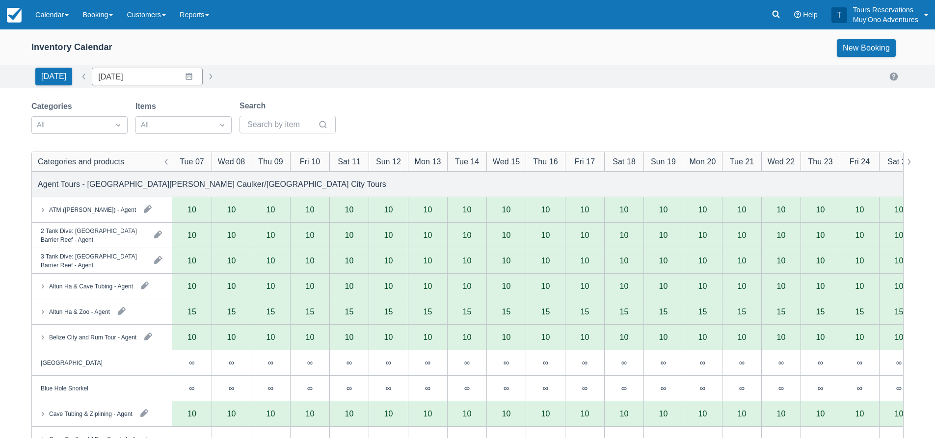
type input "[DATE]"
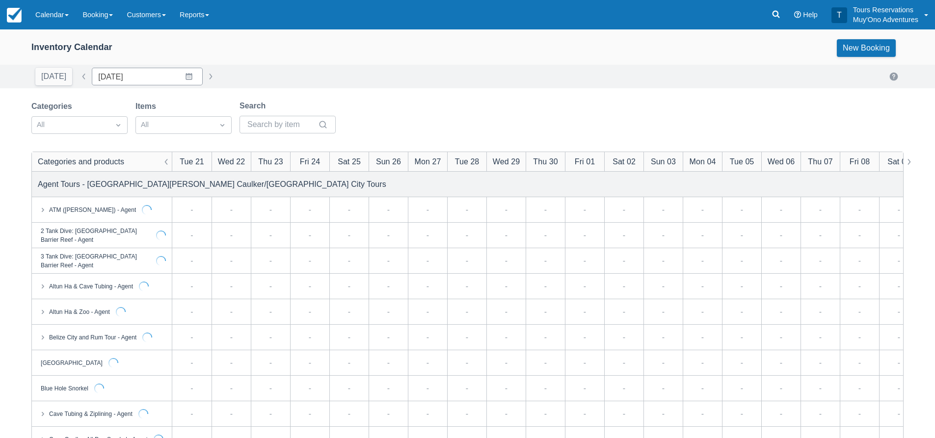
click at [382, 68] on div "[DATE] Date [DATE] Navigate forward to interact with the calendar and select a …" at bounding box center [467, 77] width 872 height 18
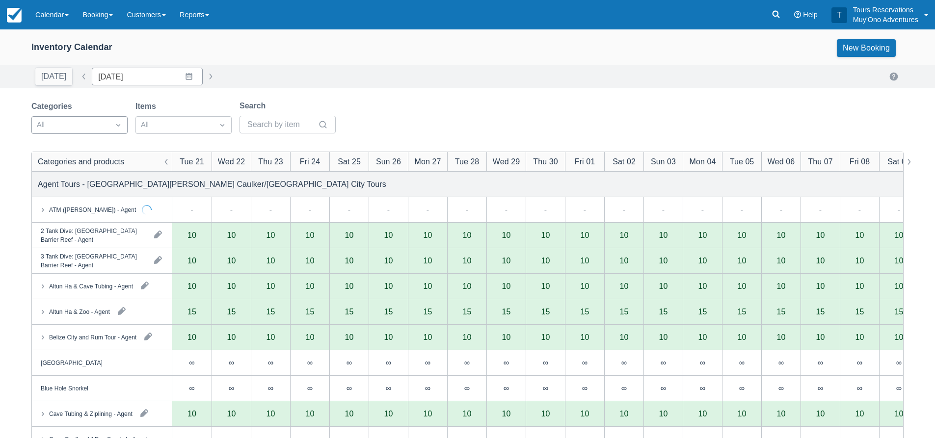
click at [96, 129] on div at bounding box center [71, 125] width 68 height 13
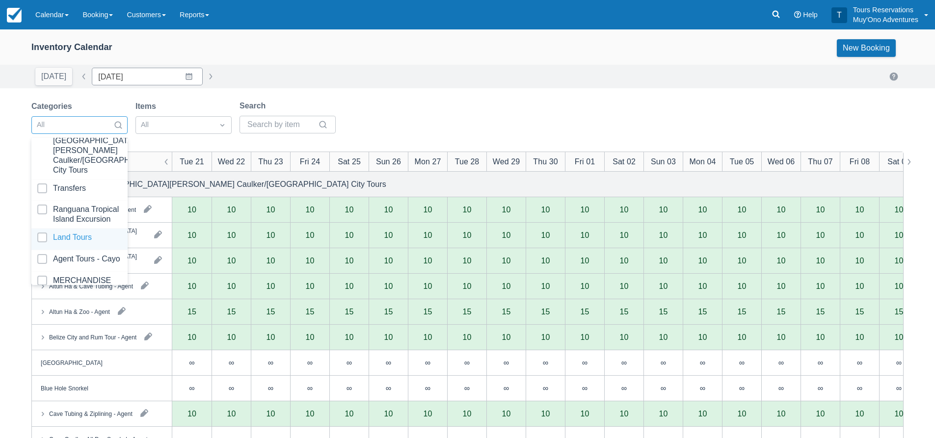
scroll to position [100, 0]
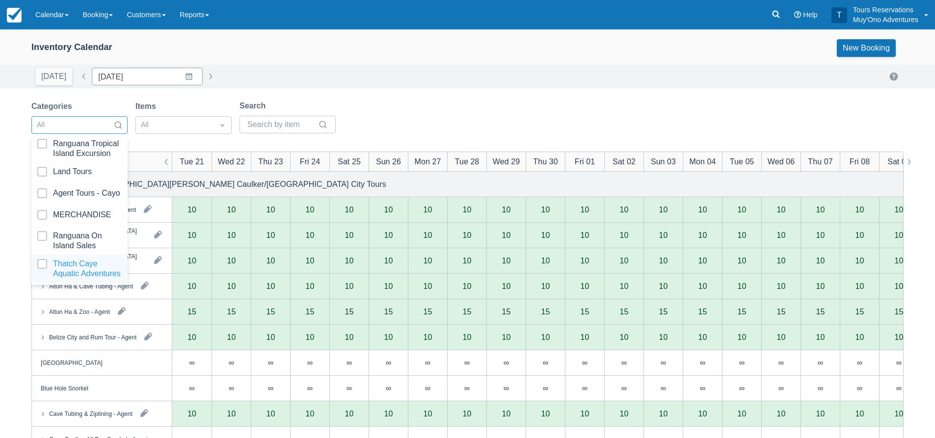
click at [84, 260] on div at bounding box center [79, 269] width 84 height 20
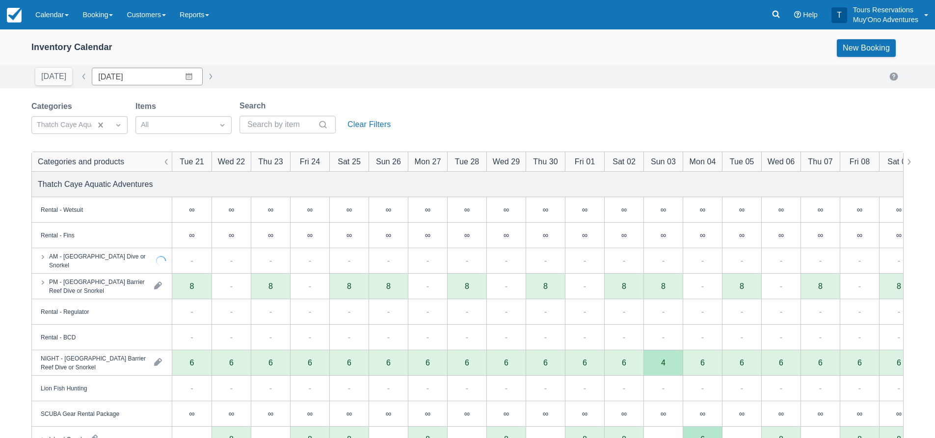
click at [424, 85] on div "[DATE] Date [DATE] Navigate forward to interact with the calendar and select a …" at bounding box center [467, 77] width 935 height 24
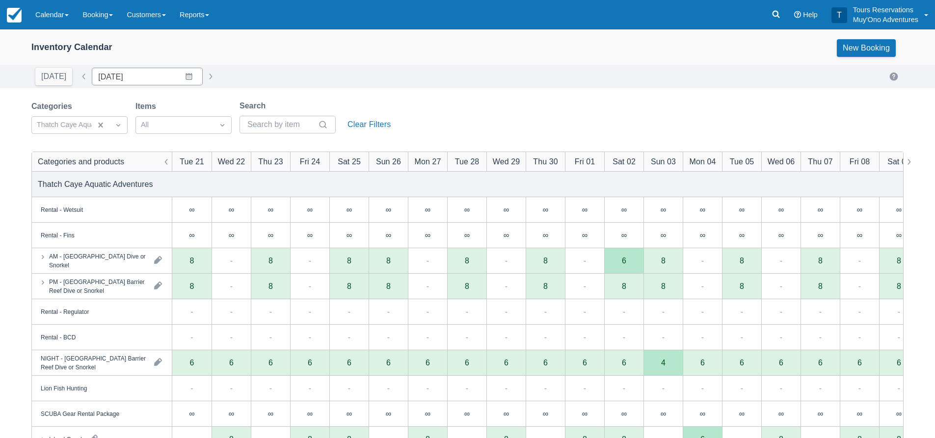
click at [434, 98] on div "Inventory Calendar New Booking [DATE] Date [DATE] Navigate forward to interact …" at bounding box center [467, 314] width 935 height 571
